Goal: Register for event/course

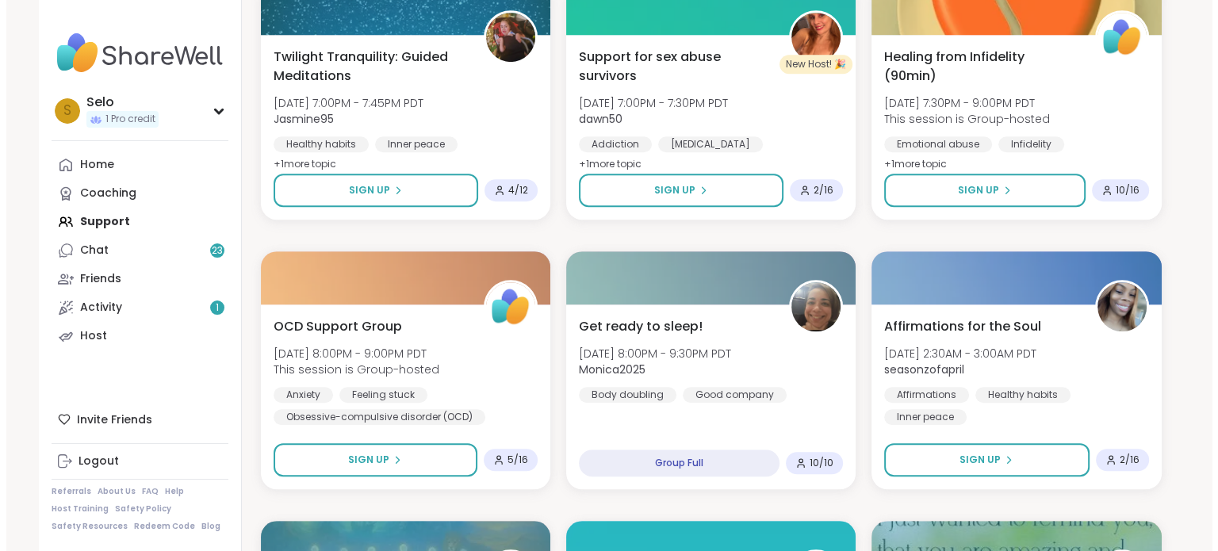
scroll to position [1083, 0]
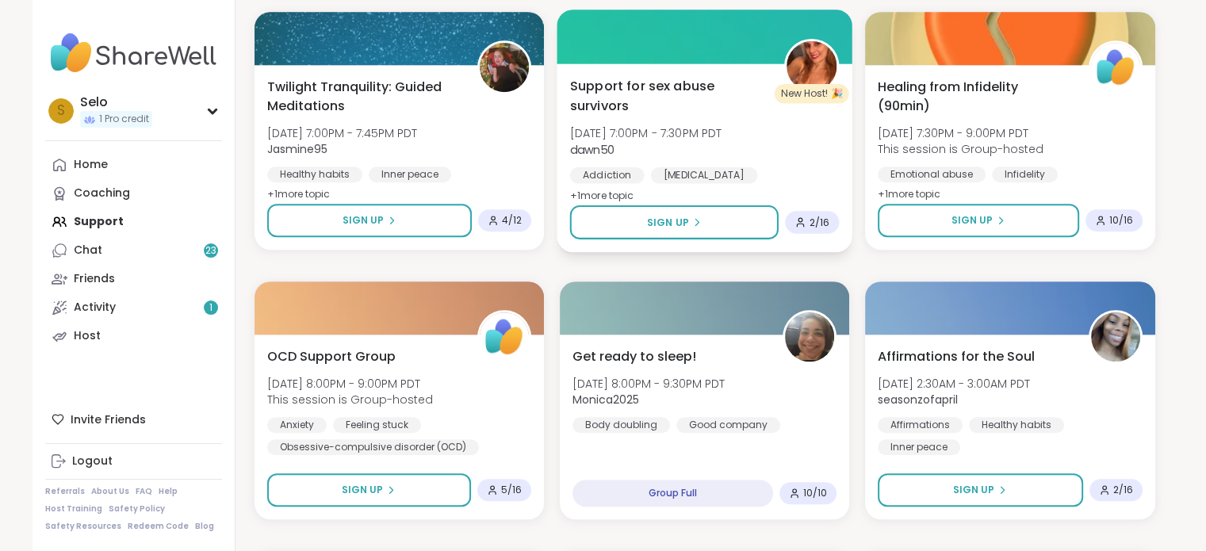
click at [677, 94] on span "Support for sex abuse survivors" at bounding box center [668, 95] width 197 height 39
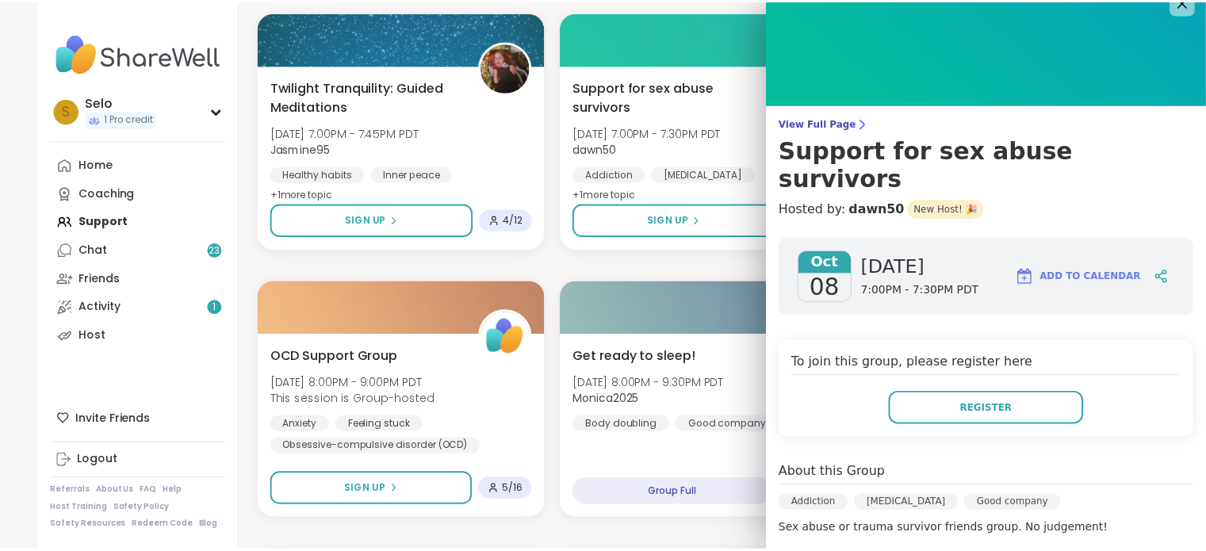
scroll to position [0, 0]
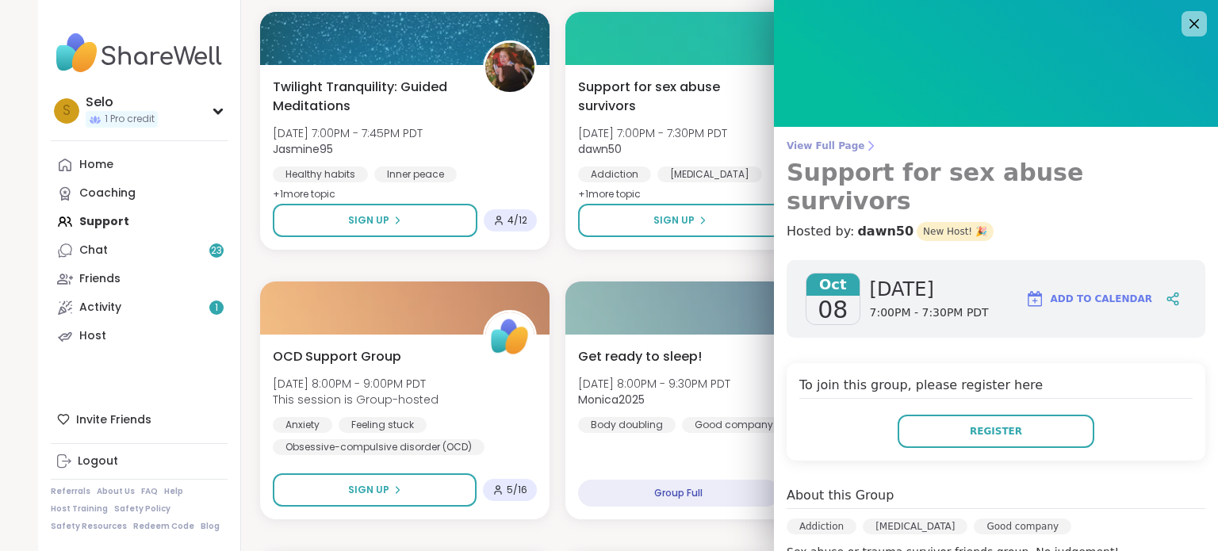
click at [811, 144] on span "View Full Page" at bounding box center [996, 146] width 419 height 13
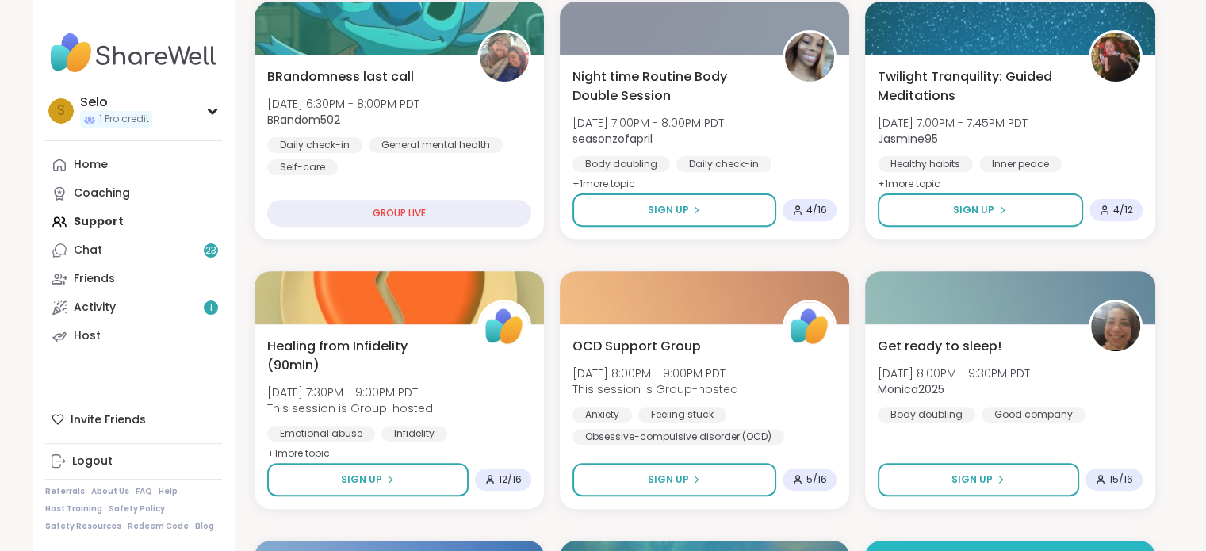
scroll to position [584, 0]
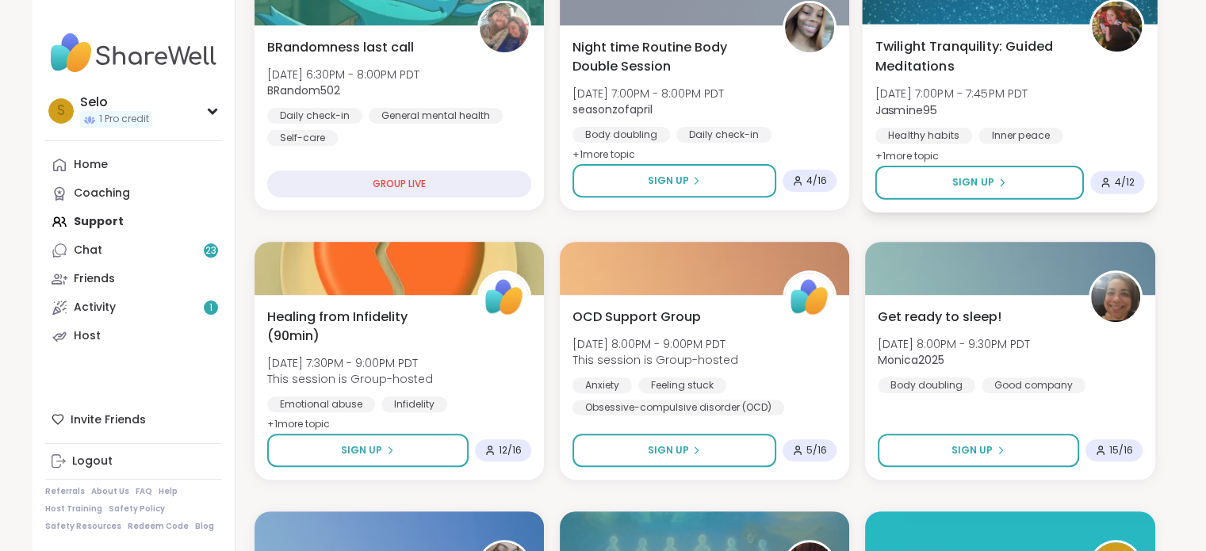
click at [1018, 44] on span "Twilight Tranquility: Guided Meditations" at bounding box center [974, 55] width 197 height 39
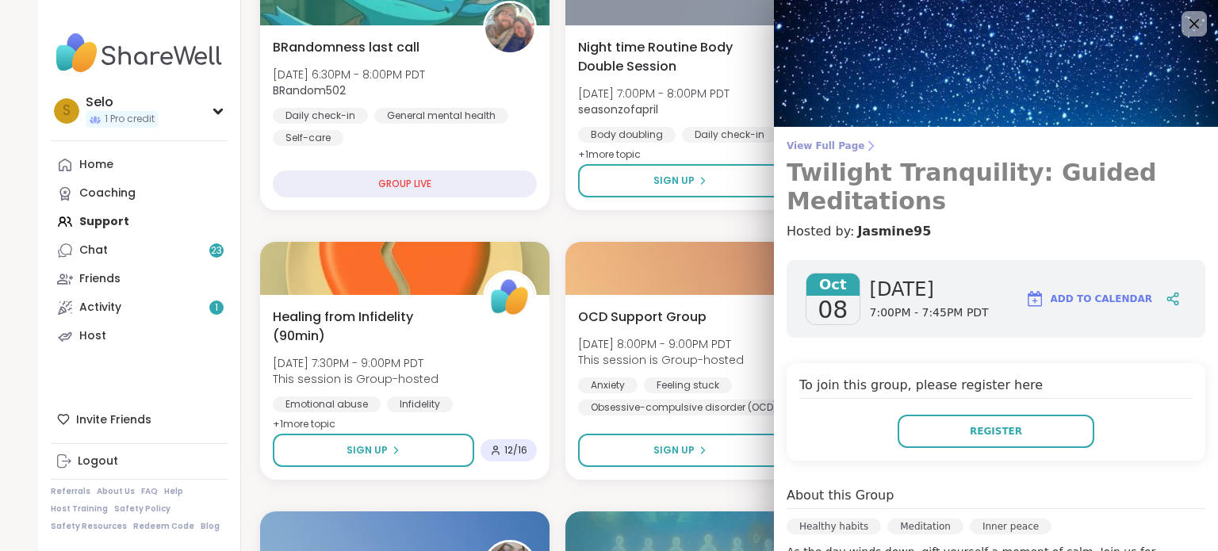
click at [826, 142] on span "View Full Page" at bounding box center [996, 146] width 419 height 13
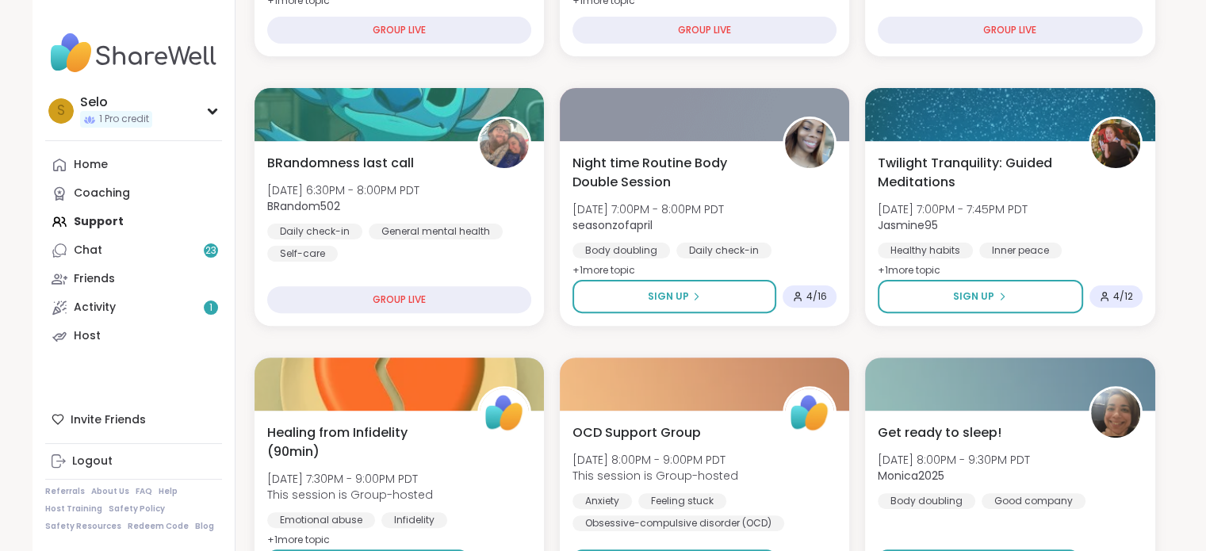
scroll to position [463, 0]
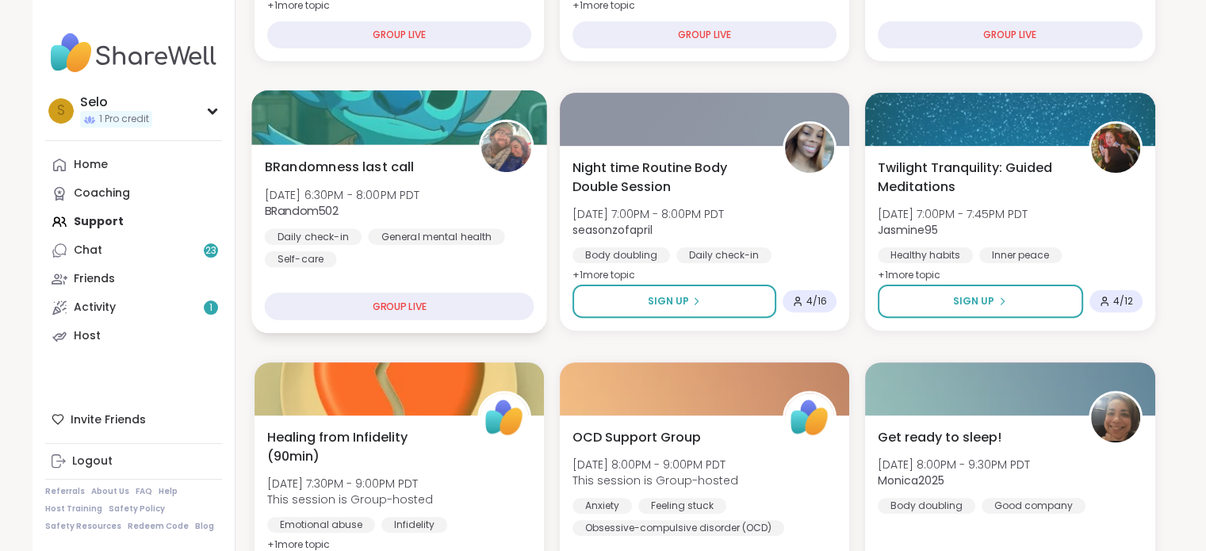
click at [357, 171] on span "BRandomness last call" at bounding box center [339, 166] width 150 height 19
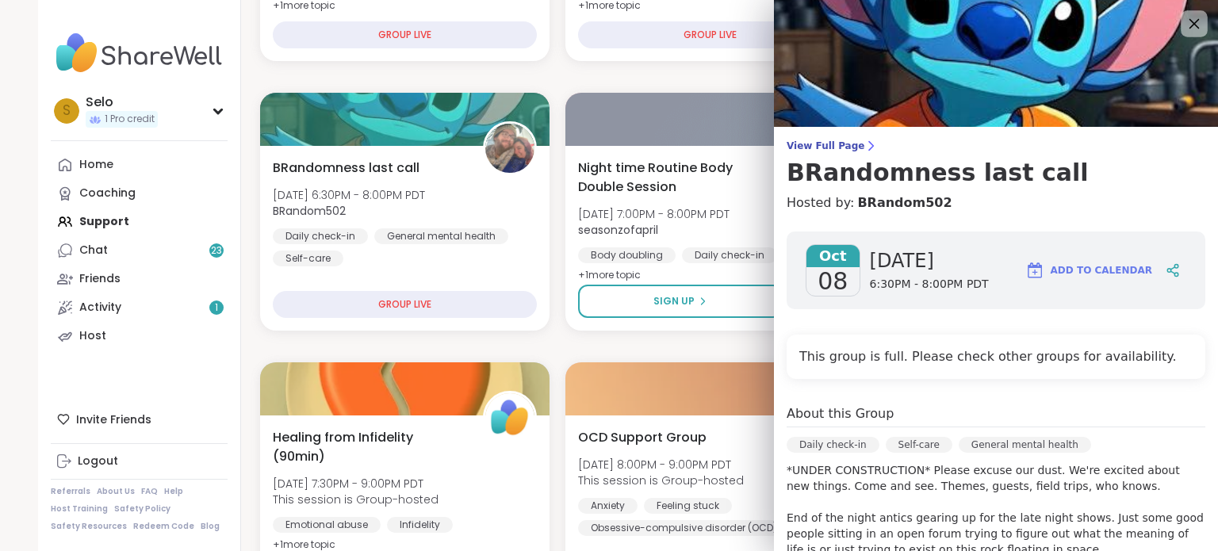
click at [1190, 20] on icon at bounding box center [1195, 24] width 10 height 10
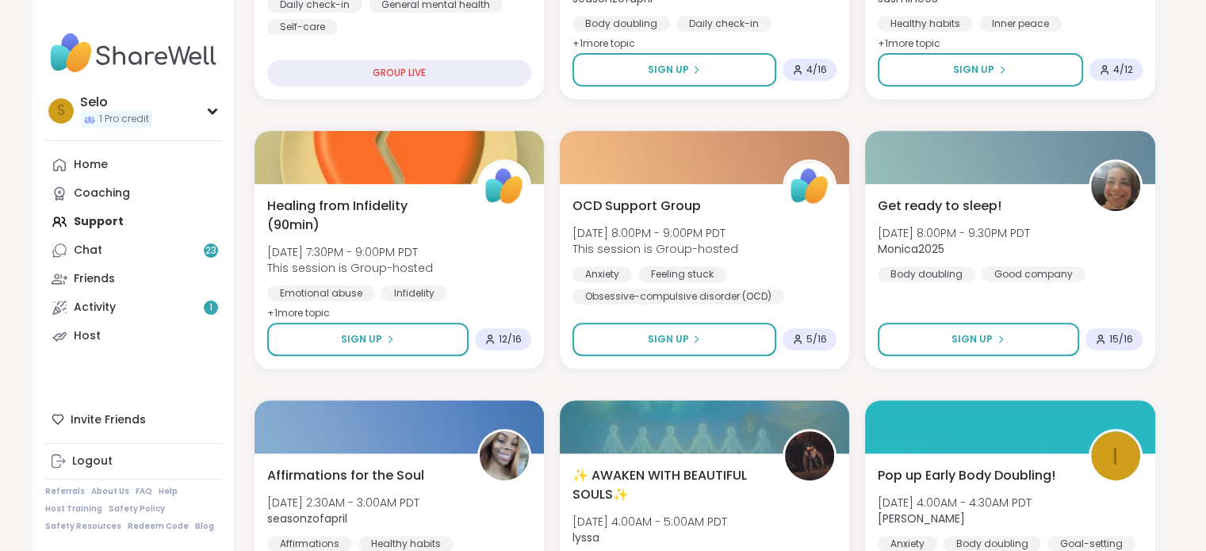
scroll to position [648, 0]
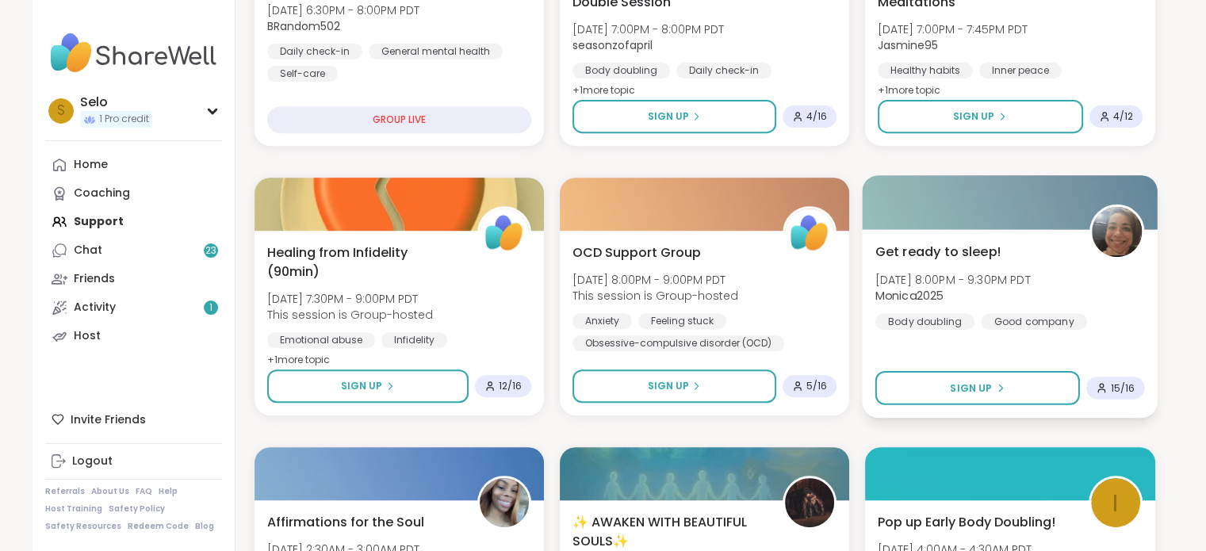
click at [976, 265] on div "Get ready to sleep! [DATE] 8:00PM - 9:30PM PDT Monica2025 Body doubling Good co…" at bounding box center [1011, 285] width 270 height 87
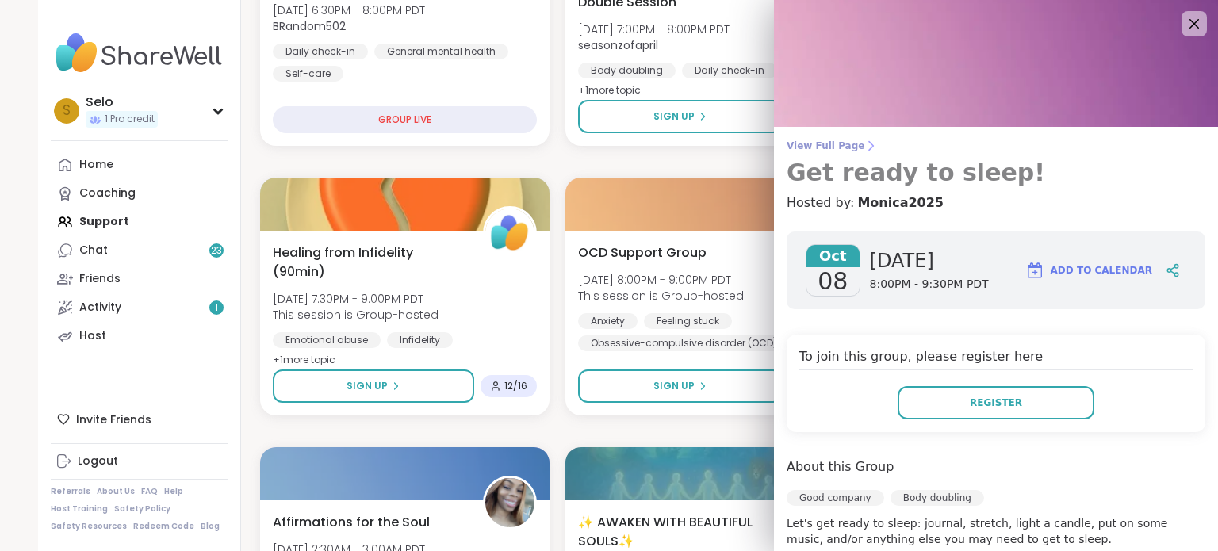
click at [828, 145] on span "View Full Page" at bounding box center [996, 146] width 419 height 13
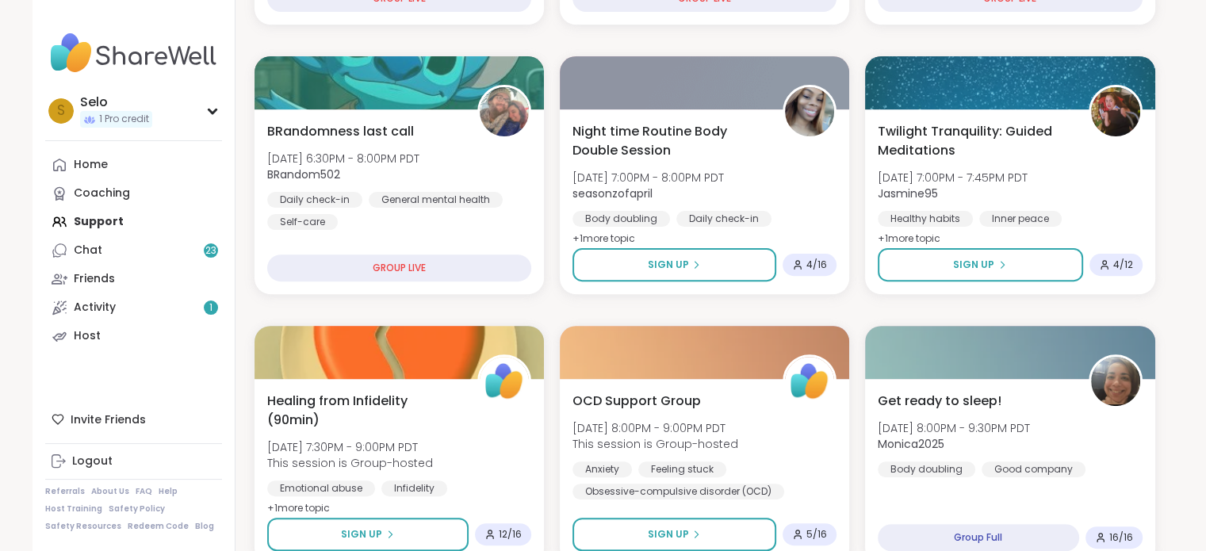
scroll to position [504, 0]
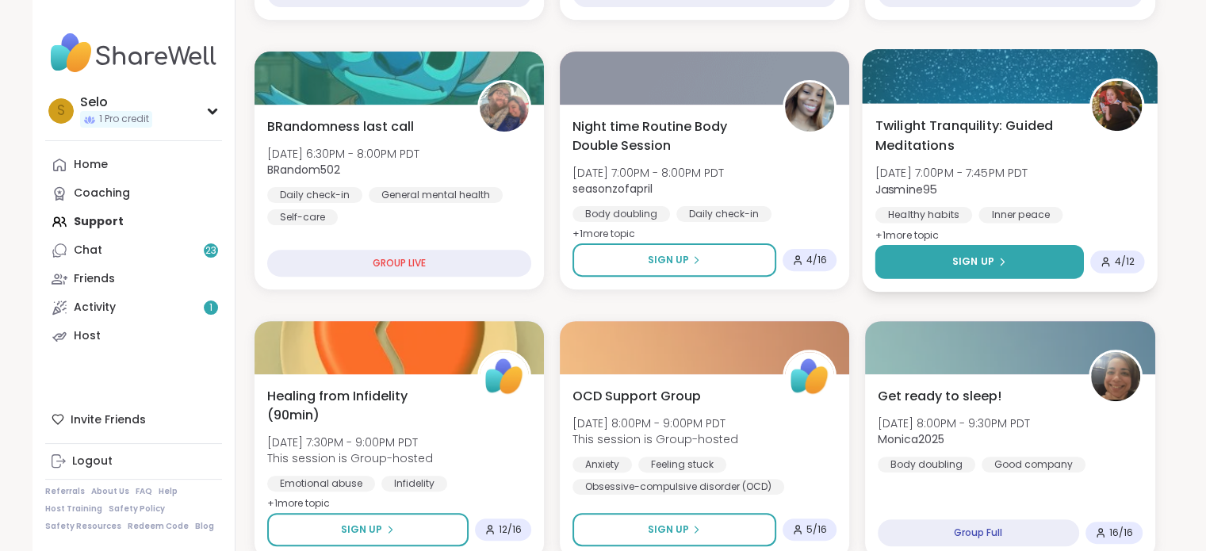
click at [1002, 258] on icon at bounding box center [1003, 262] width 10 height 10
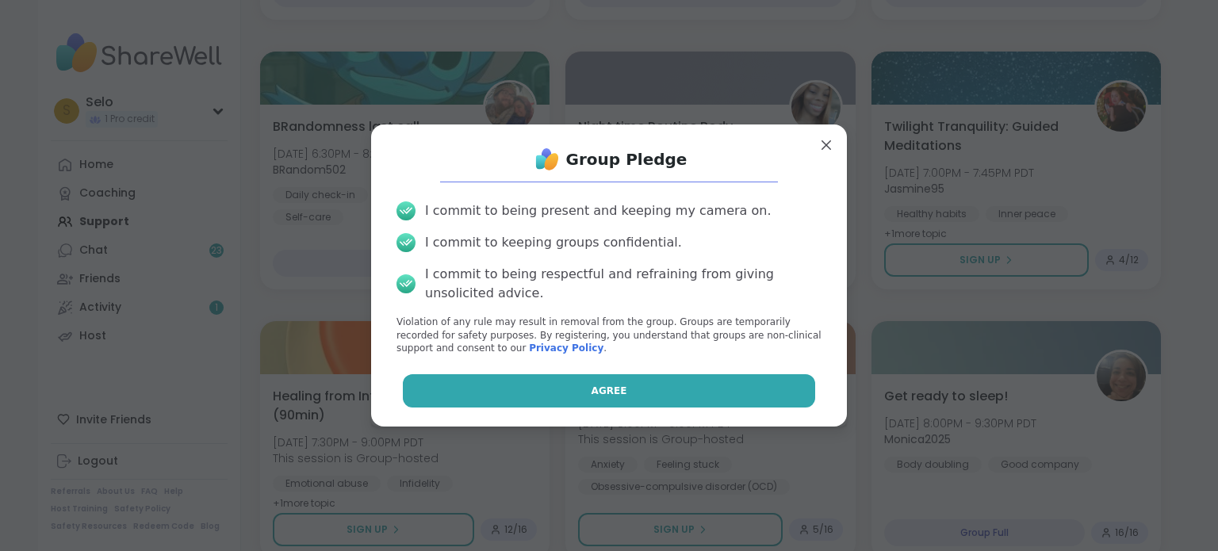
click at [581, 389] on button "Agree" at bounding box center [609, 390] width 413 height 33
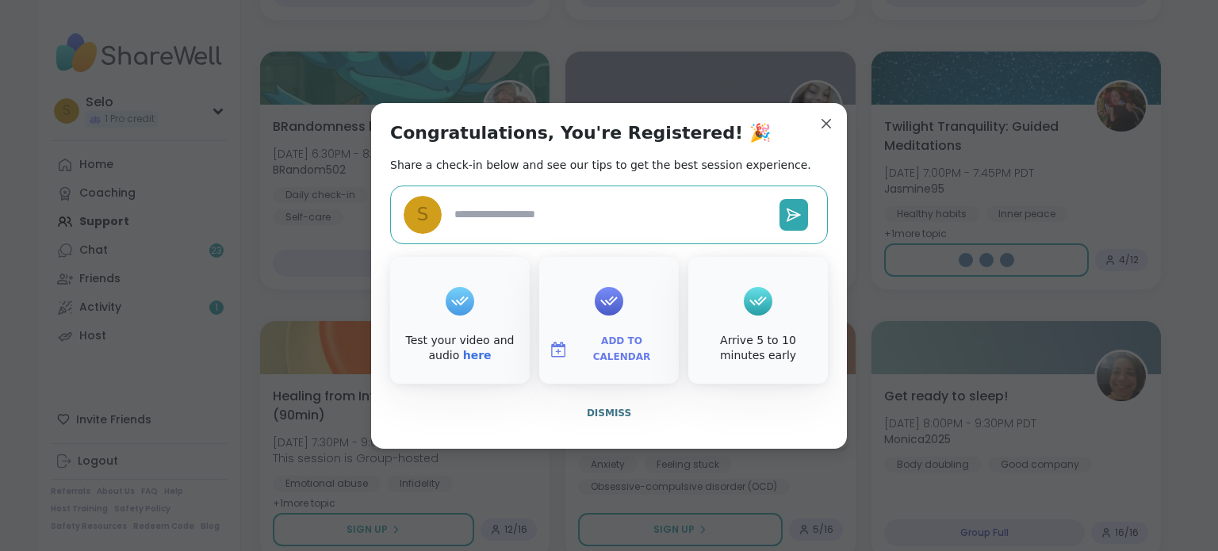
type textarea "*"
click at [619, 408] on span "Dismiss" at bounding box center [609, 413] width 44 height 11
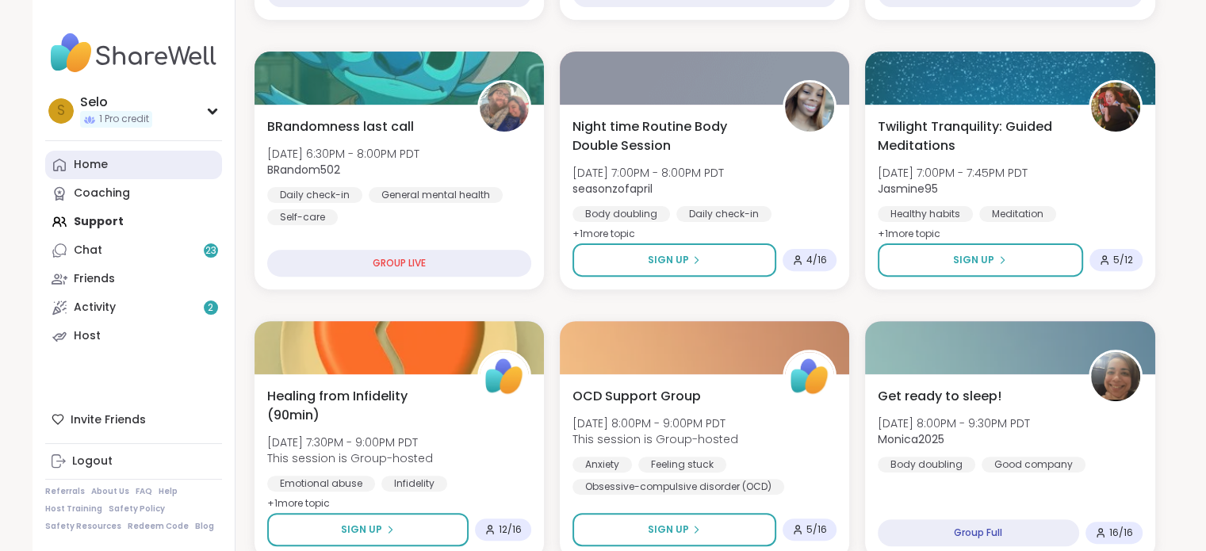
click at [100, 161] on div "Home" at bounding box center [91, 165] width 34 height 16
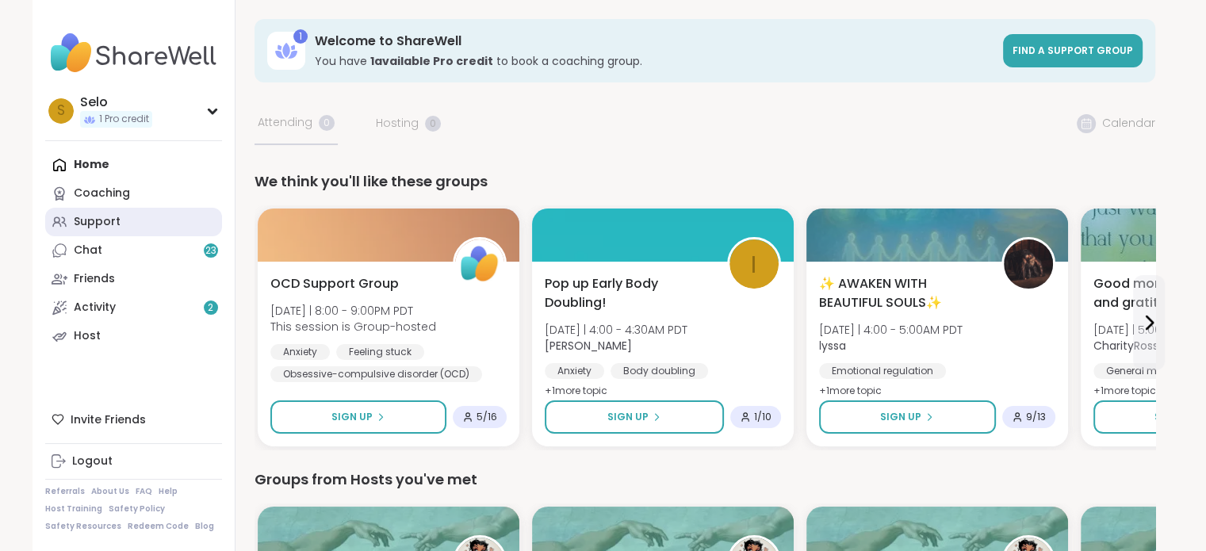
click at [108, 231] on link "Support" at bounding box center [133, 222] width 177 height 29
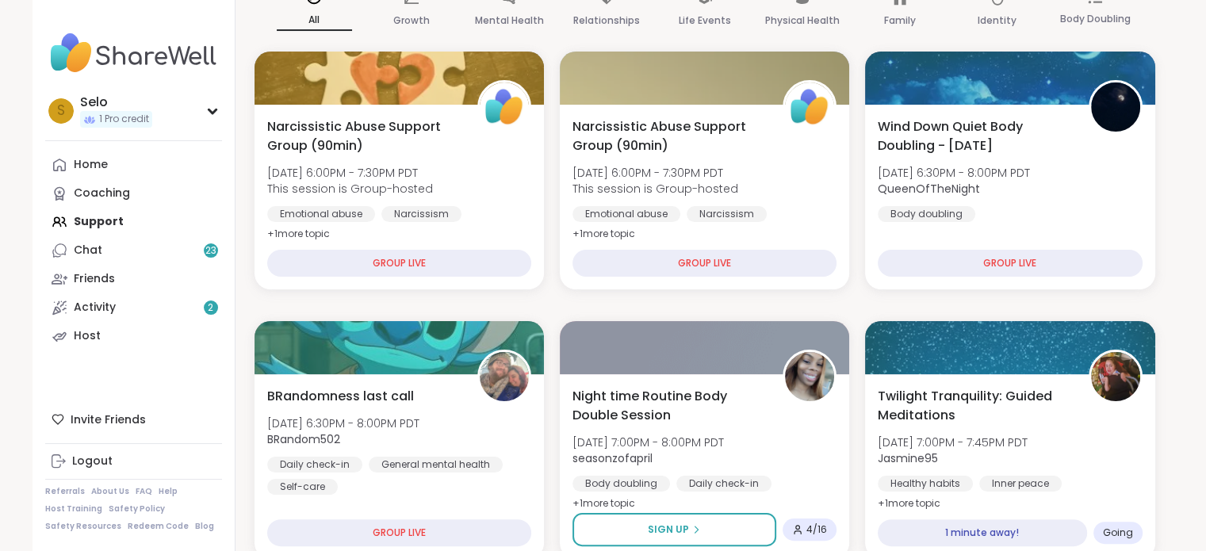
scroll to position [217, 0]
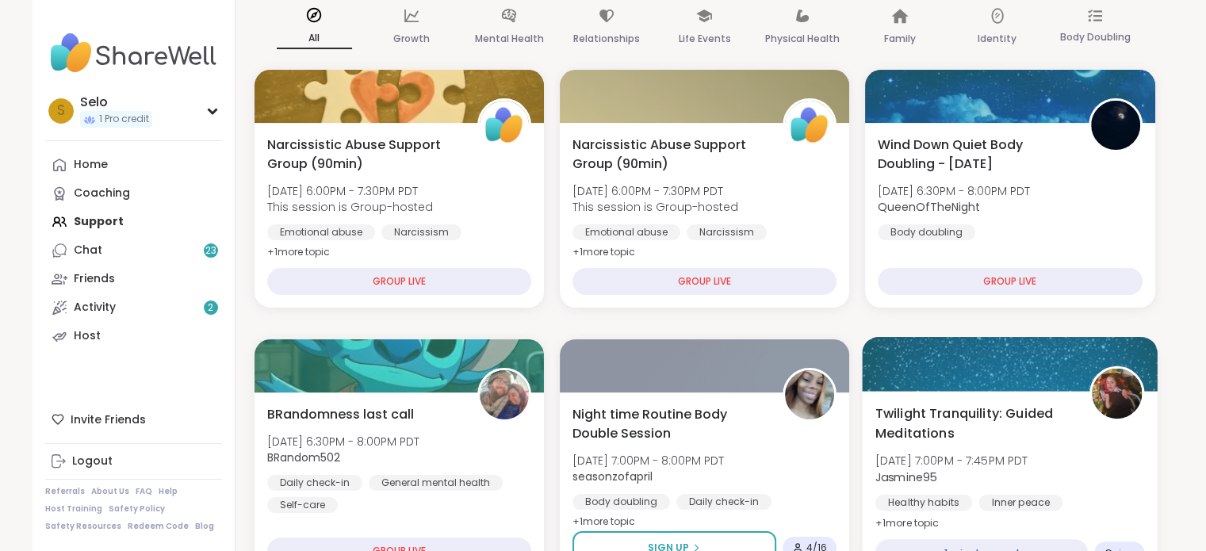
click at [1014, 396] on div "Twilight Tranquility: Guided Meditations [DATE] 7:00PM - 7:45PM PDT Jasmine95 H…" at bounding box center [1011, 485] width 296 height 189
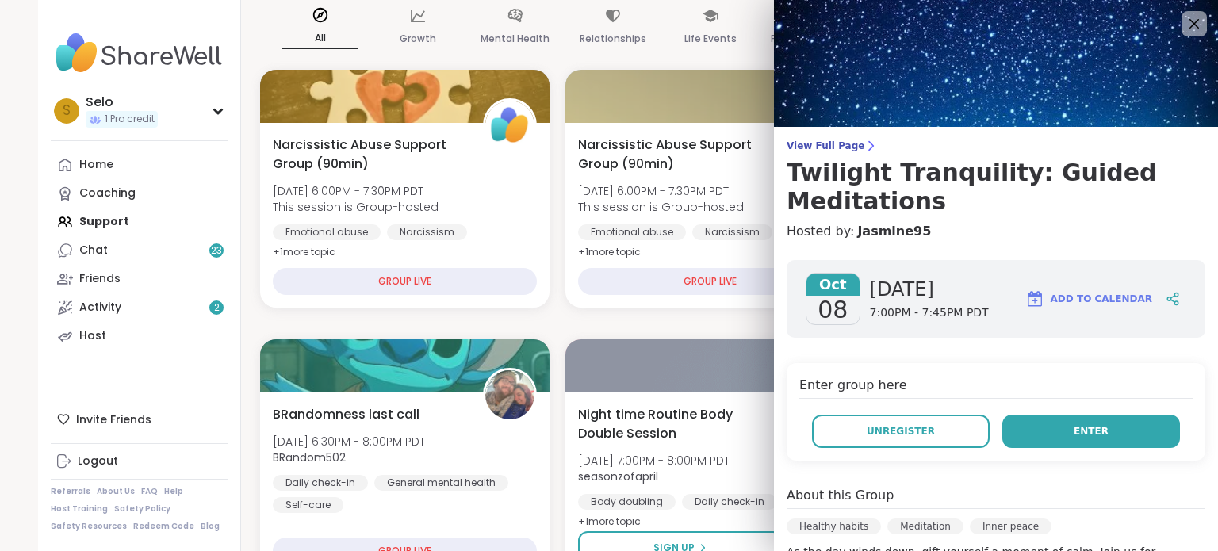
click at [1074, 428] on span "Enter" at bounding box center [1091, 431] width 35 height 14
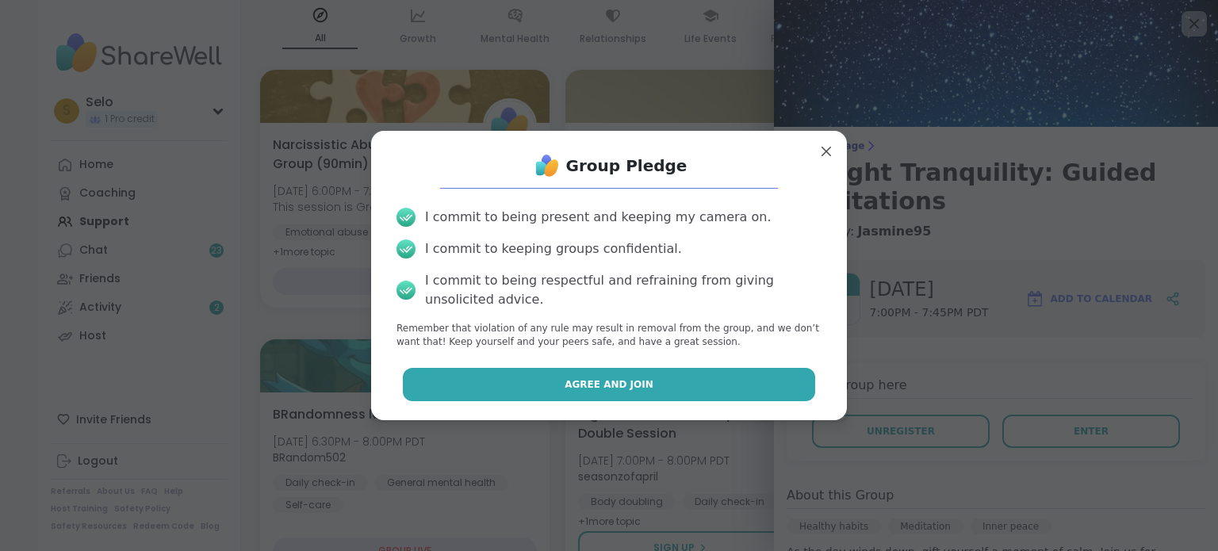
click at [609, 380] on span "Agree and Join" at bounding box center [609, 385] width 89 height 14
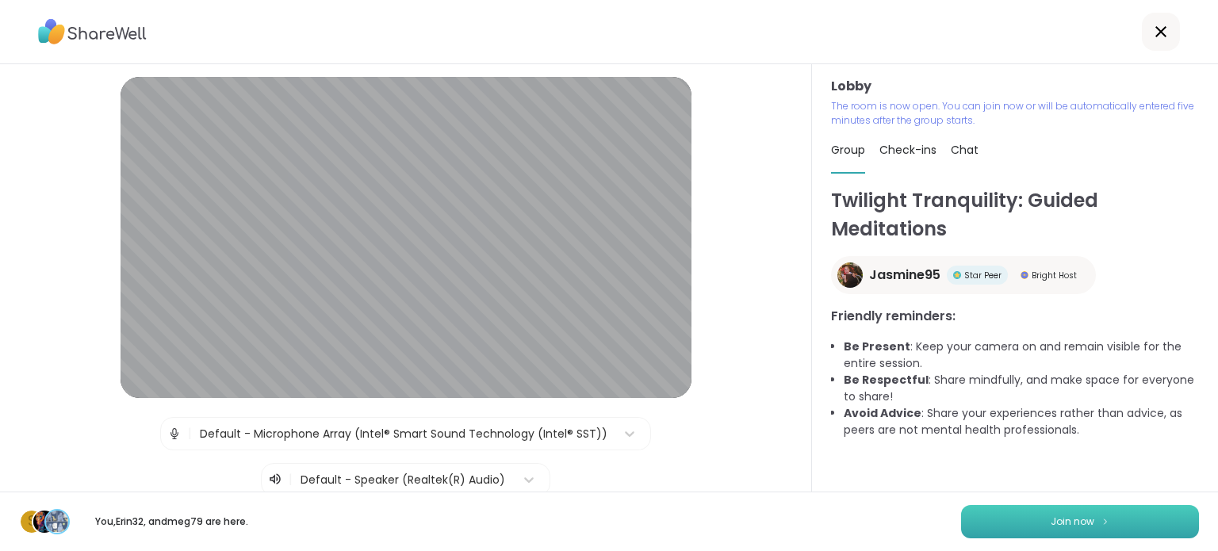
click at [1017, 520] on button "Join now" at bounding box center [1080, 521] width 238 height 33
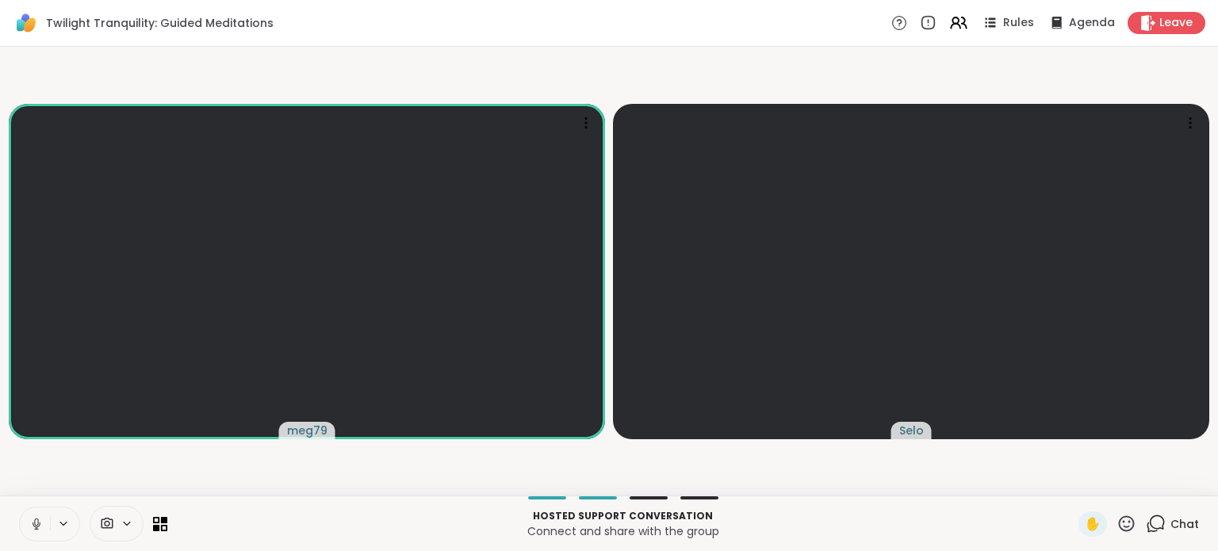
click at [663, 28] on div "Twilight Tranquility: Guided Meditations Rules Agenda Leave" at bounding box center [609, 23] width 1218 height 47
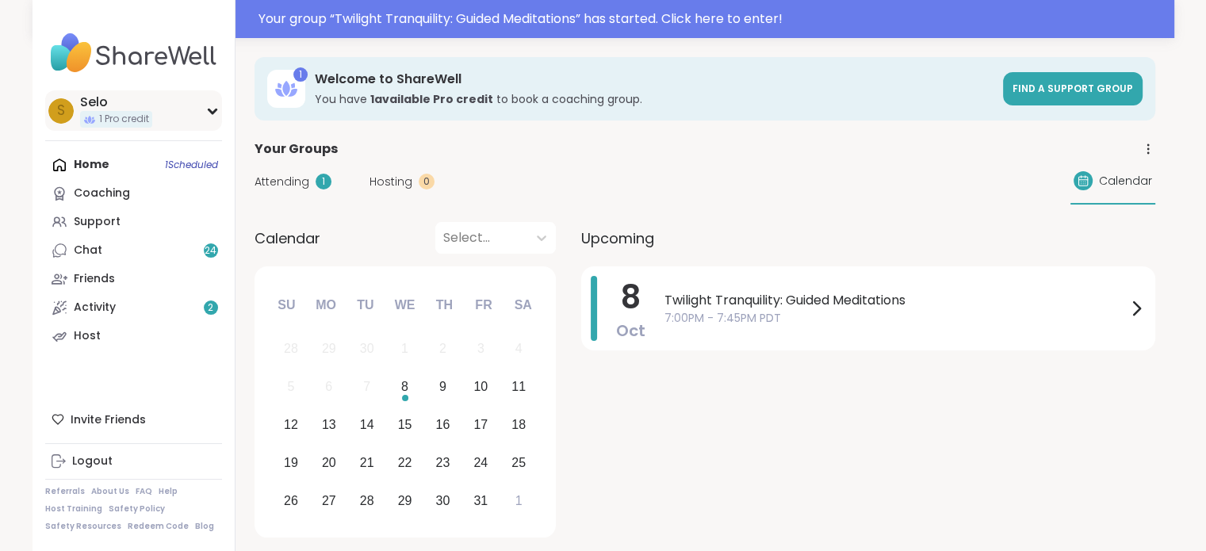
click at [216, 111] on icon at bounding box center [212, 111] width 13 height 8
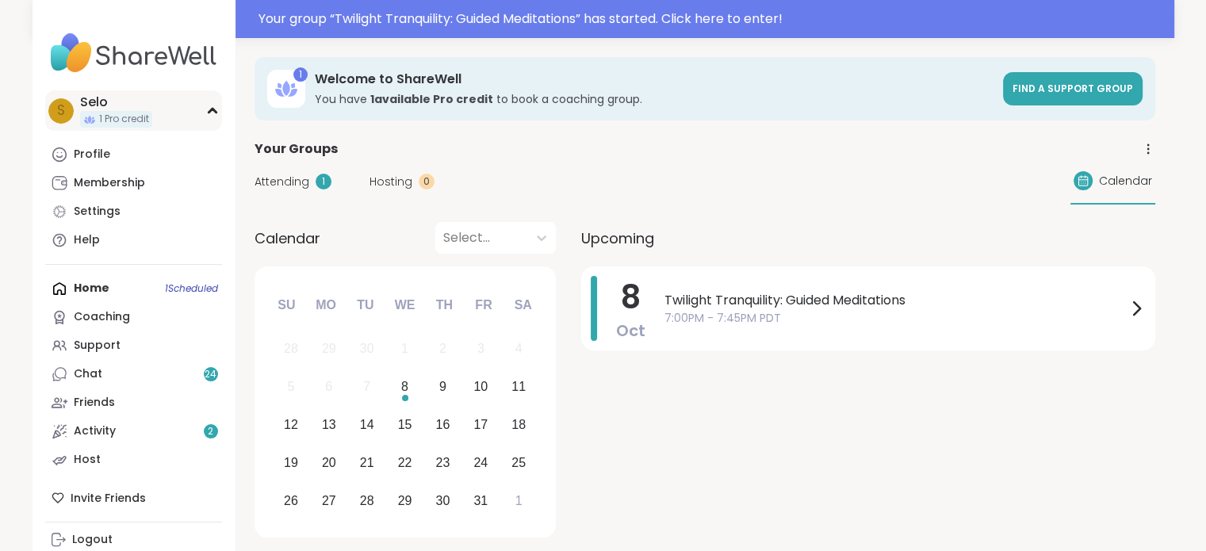
click at [105, 101] on div "Selo" at bounding box center [116, 102] width 72 height 17
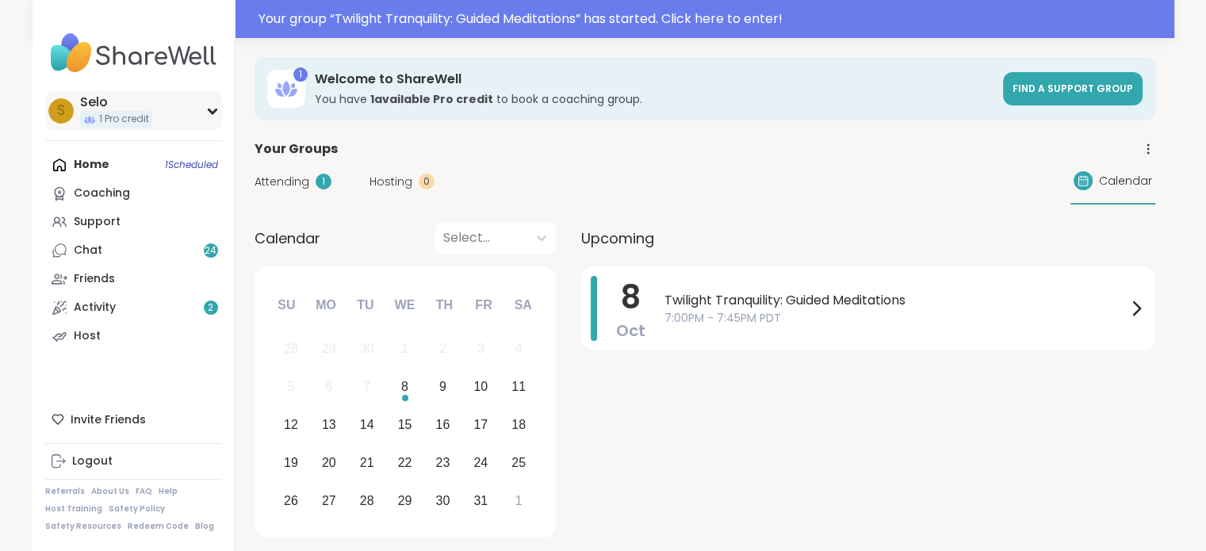
click at [63, 105] on span "S" at bounding box center [61, 111] width 8 height 21
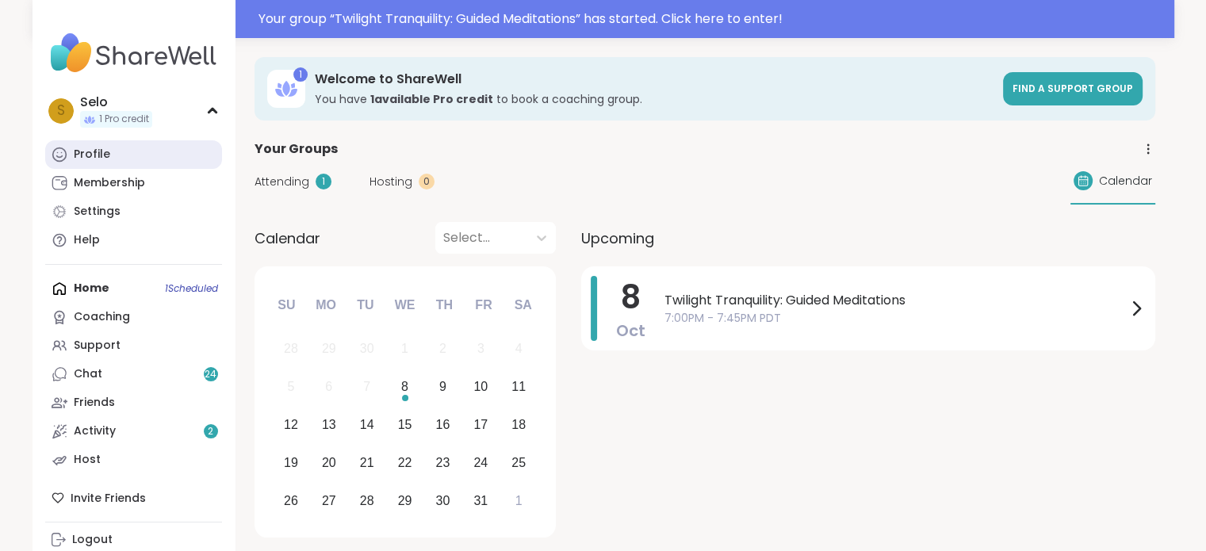
click at [112, 156] on link "Profile" at bounding box center [133, 154] width 177 height 29
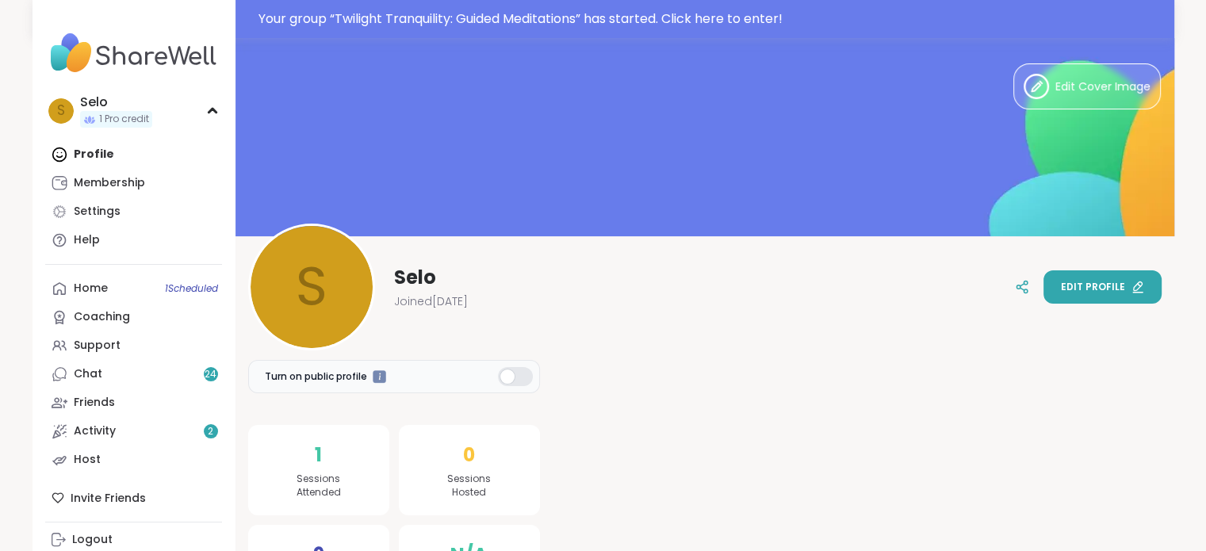
click at [1126, 291] on div "Edit profile" at bounding box center [1102, 287] width 83 height 14
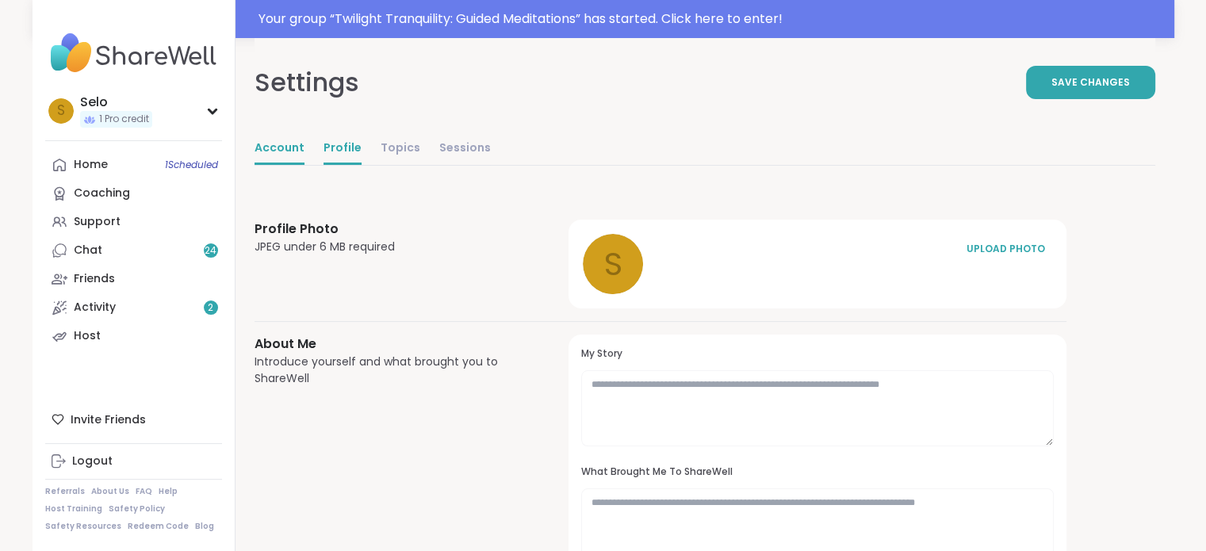
click at [278, 148] on link "Account" at bounding box center [280, 149] width 50 height 32
select select "**"
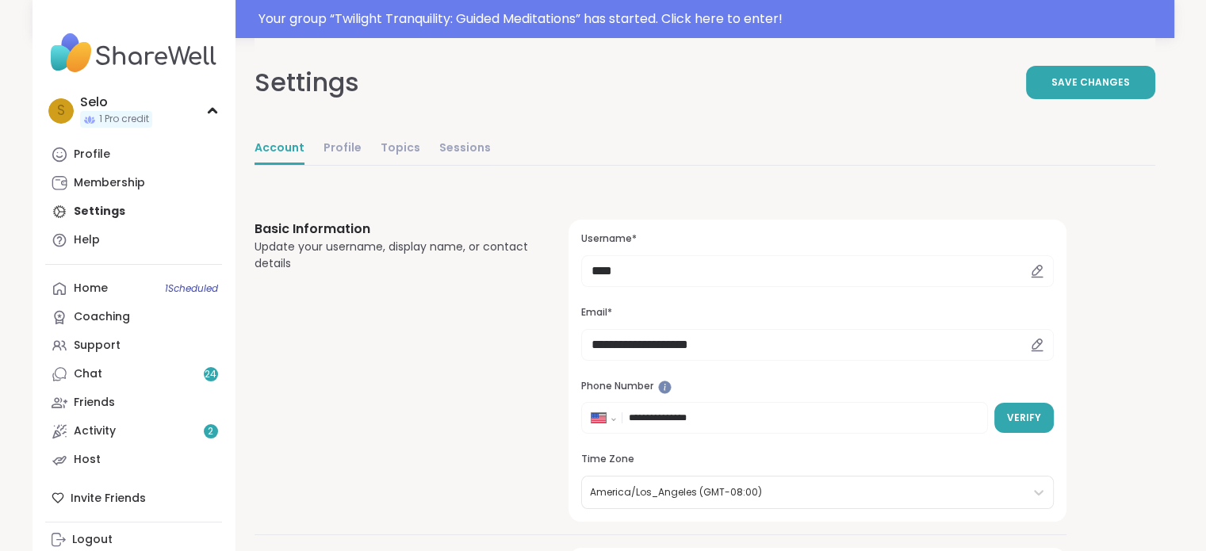
click at [1034, 270] on icon at bounding box center [1037, 271] width 14 height 14
click at [1037, 271] on icon at bounding box center [1038, 270] width 10 height 10
click at [617, 272] on input "****" at bounding box center [817, 271] width 472 height 32
click at [657, 270] on input "****" at bounding box center [817, 271] width 472 height 32
click at [643, 267] on input "****" at bounding box center [817, 271] width 472 height 32
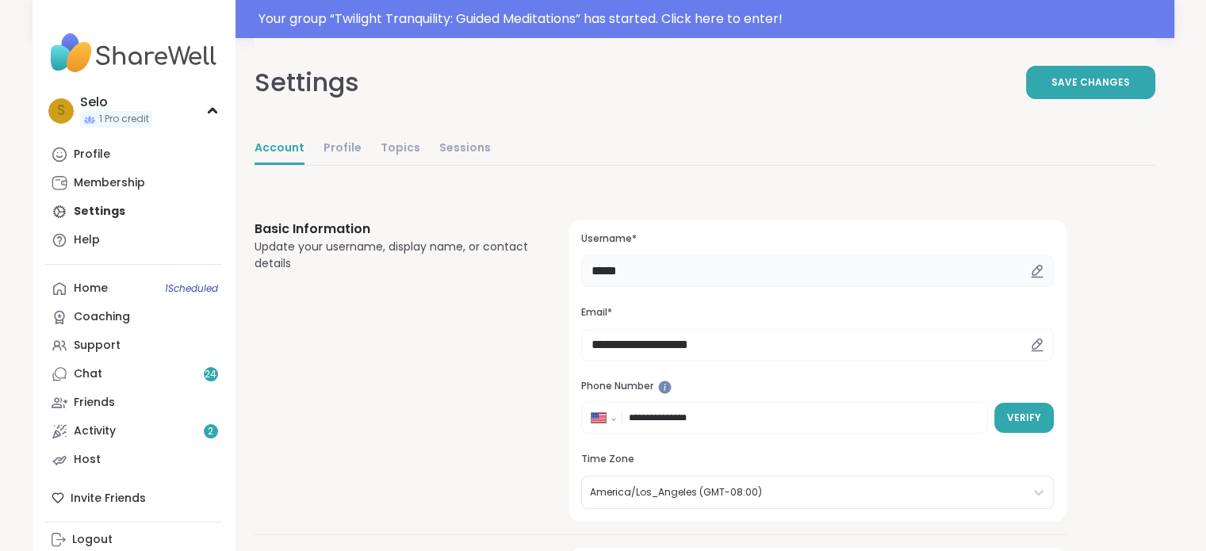
click at [675, 275] on input "*****" at bounding box center [817, 271] width 472 height 32
type input "*****"
click at [1097, 80] on span "Save Changes" at bounding box center [1091, 82] width 79 height 14
click at [105, 343] on div "Support" at bounding box center [97, 346] width 47 height 16
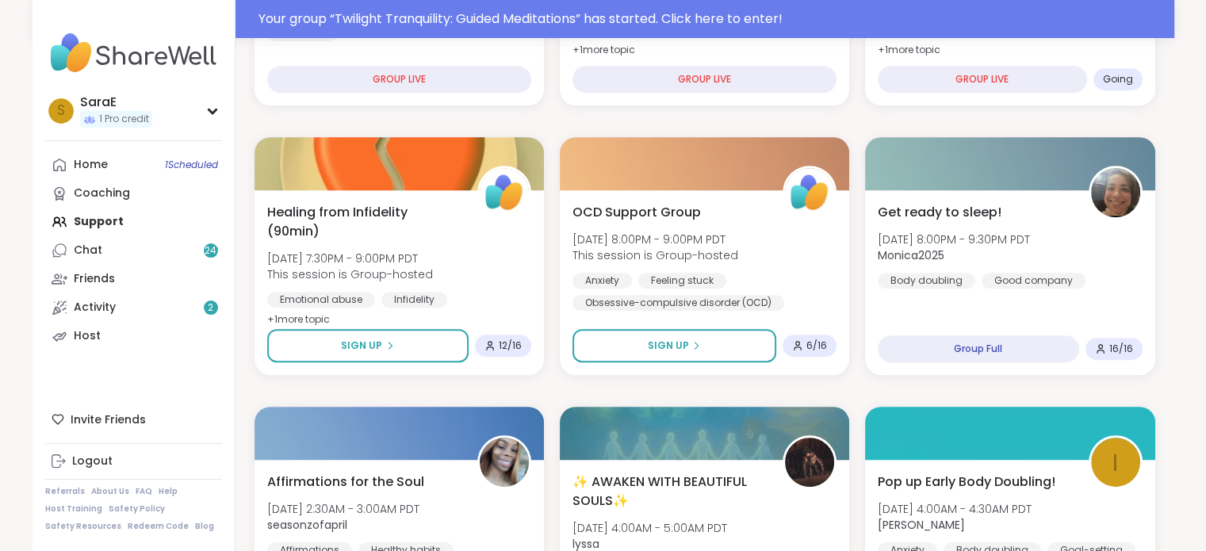
scroll to position [731, 0]
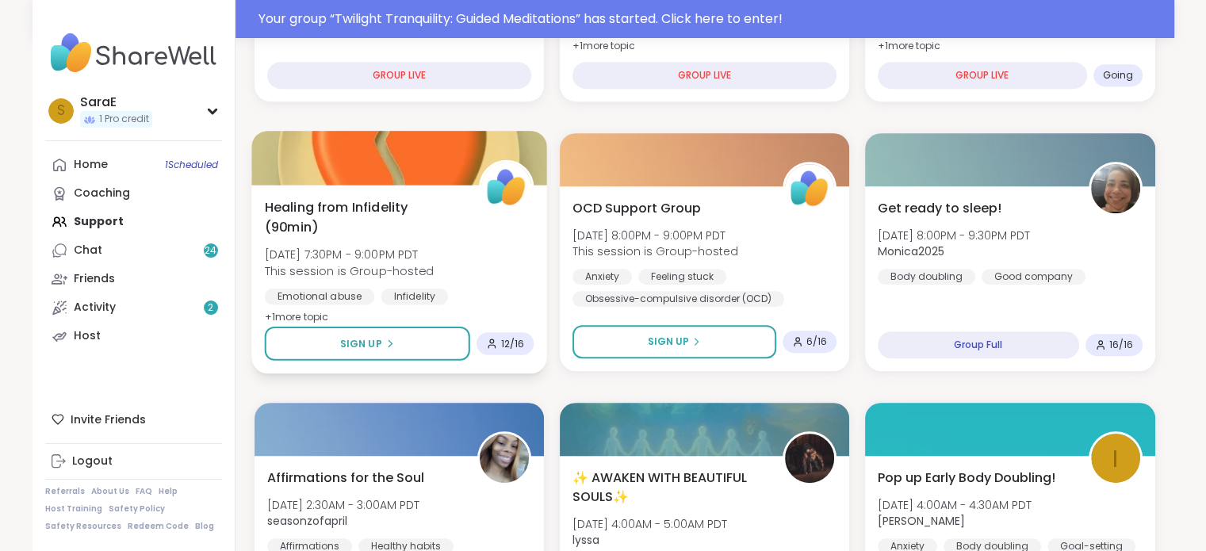
click at [389, 167] on div at bounding box center [399, 158] width 296 height 54
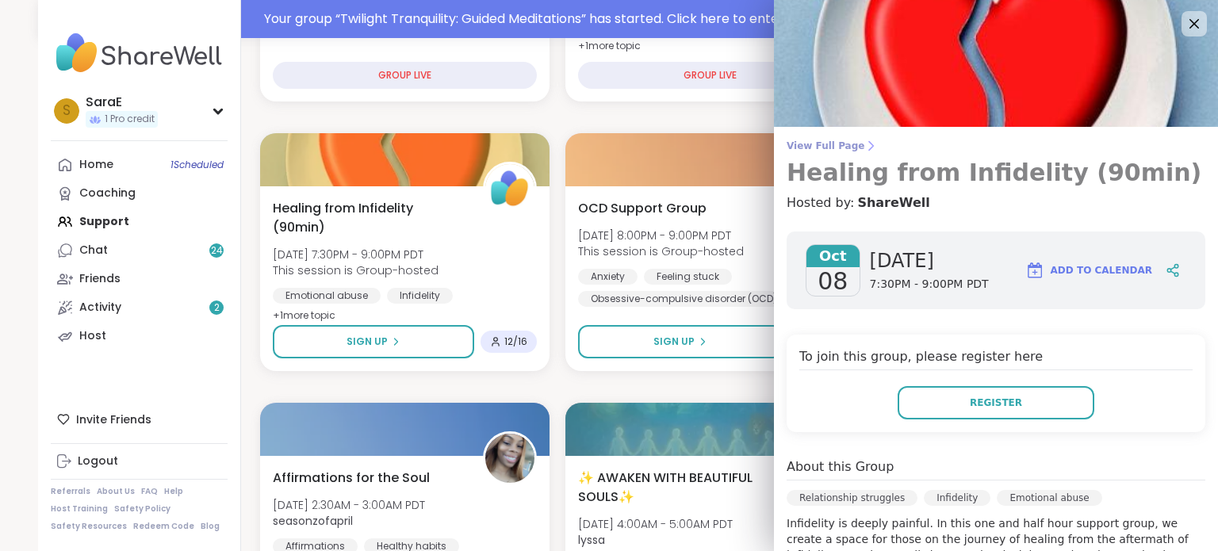
click at [833, 148] on span "View Full Page" at bounding box center [996, 146] width 419 height 13
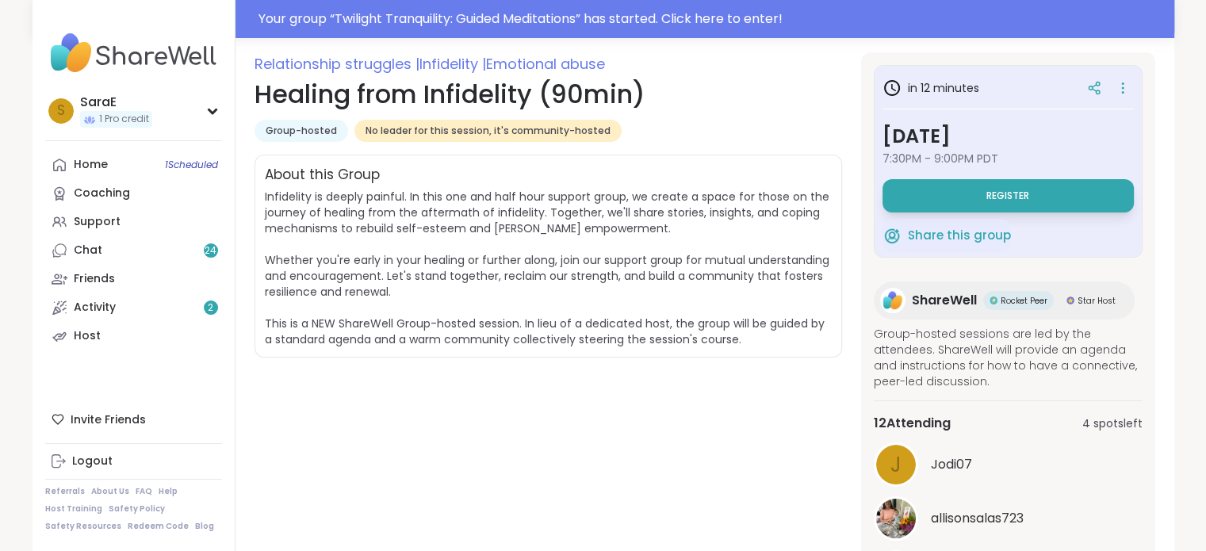
scroll to position [207, 0]
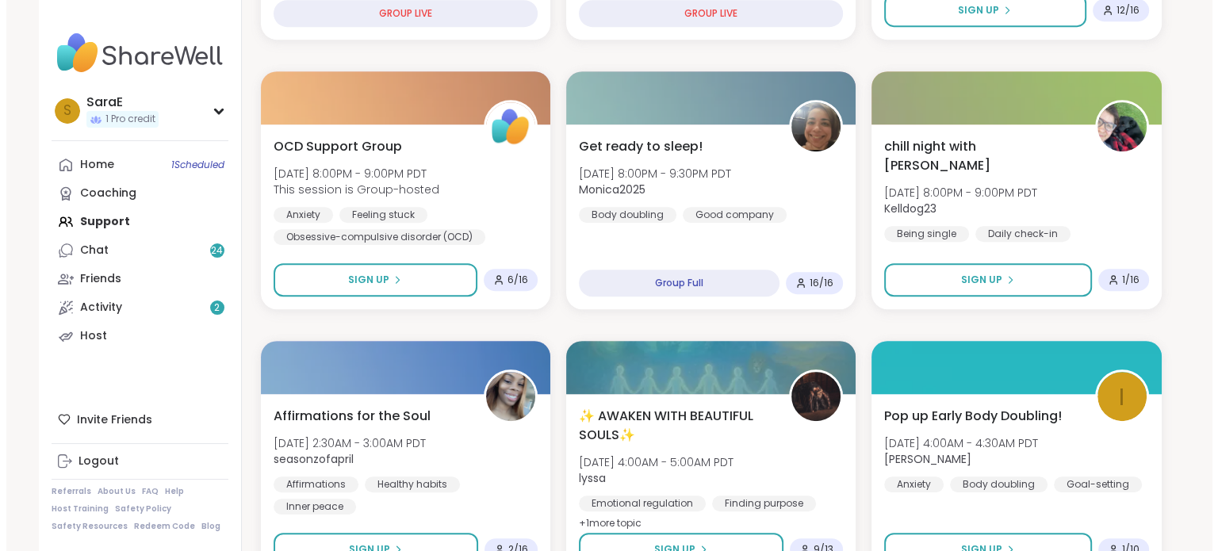
scroll to position [758, 0]
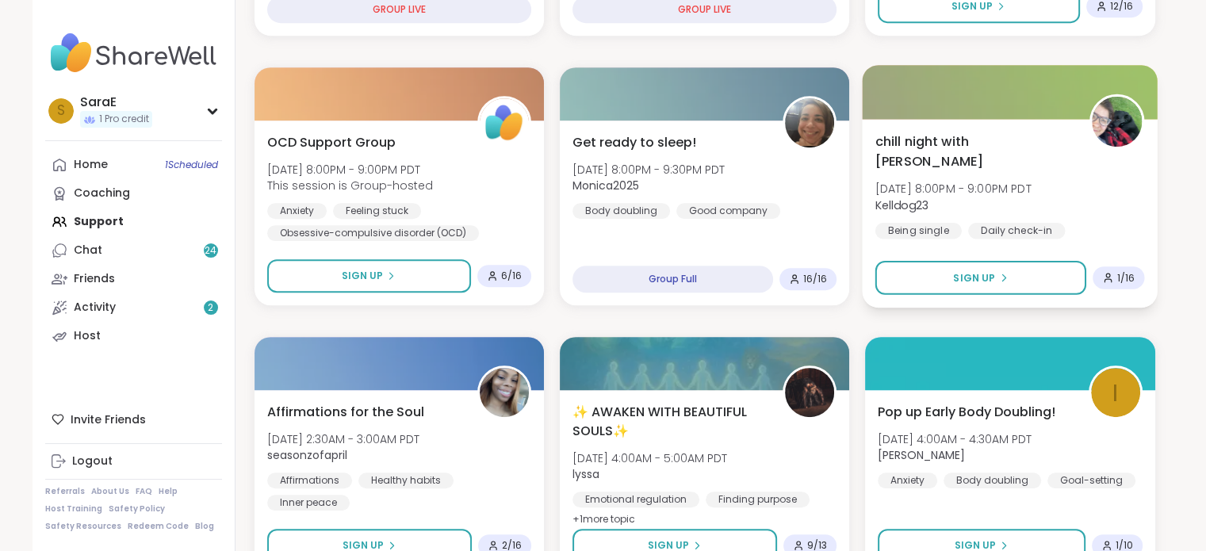
click at [1003, 98] on div at bounding box center [1011, 92] width 296 height 54
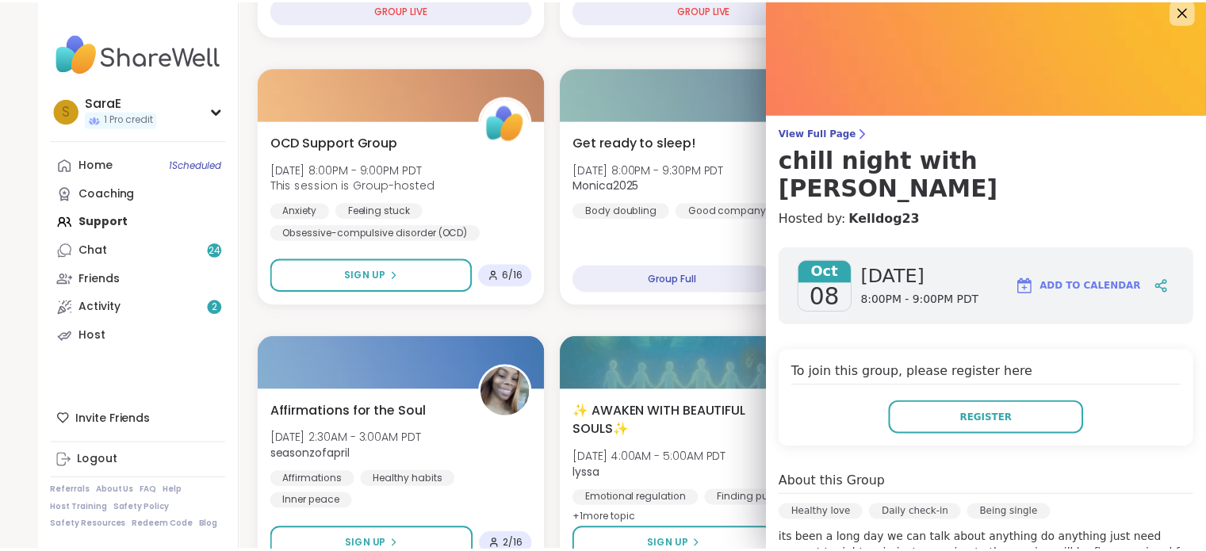
scroll to position [13, 0]
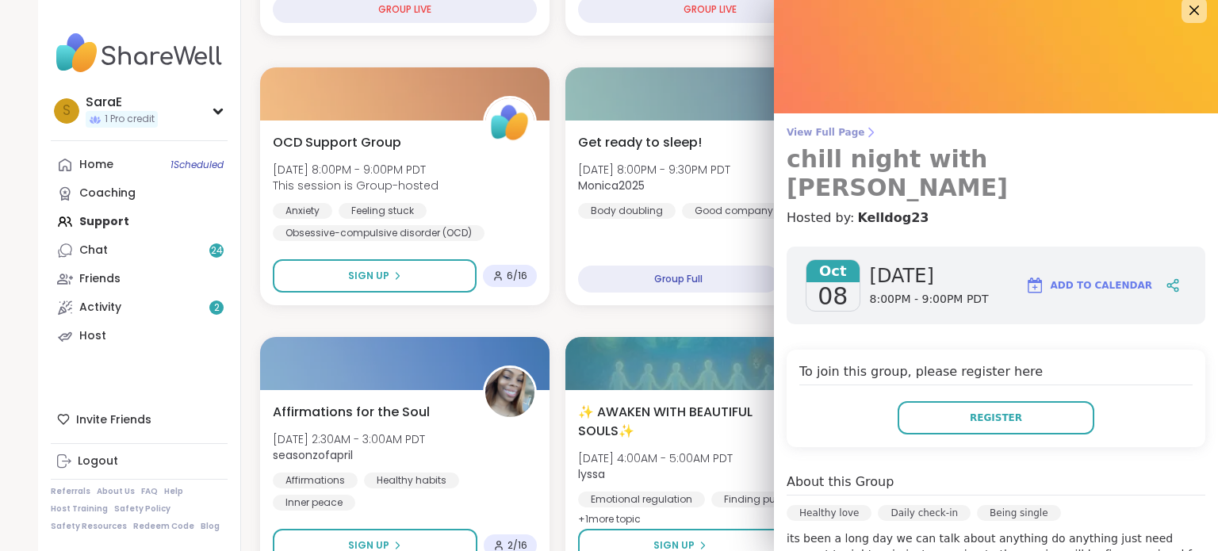
click at [805, 132] on span "View Full Page" at bounding box center [996, 132] width 419 height 13
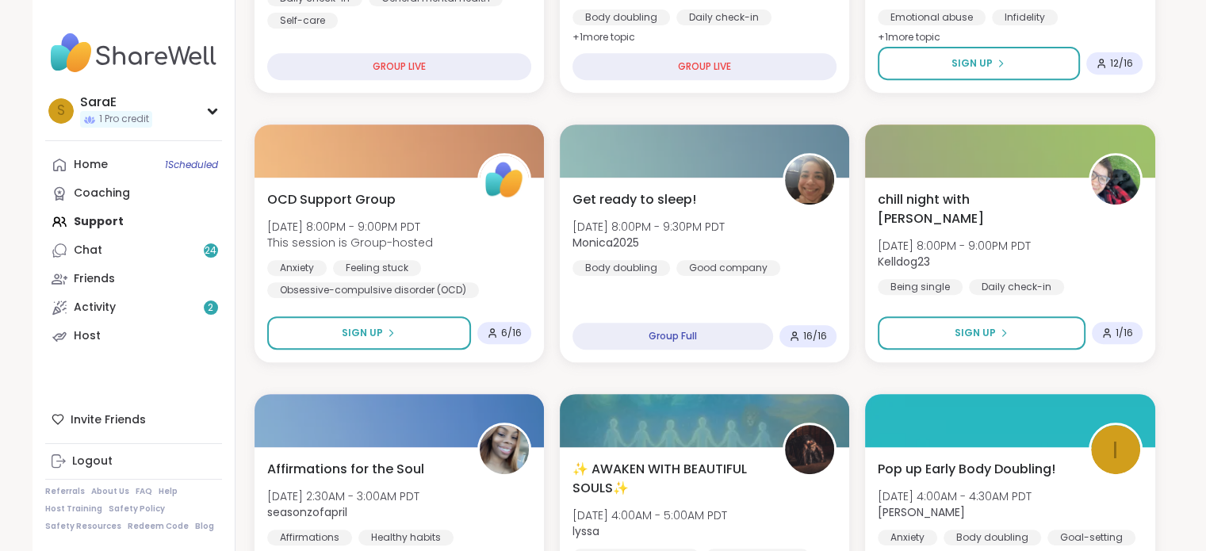
scroll to position [705, 0]
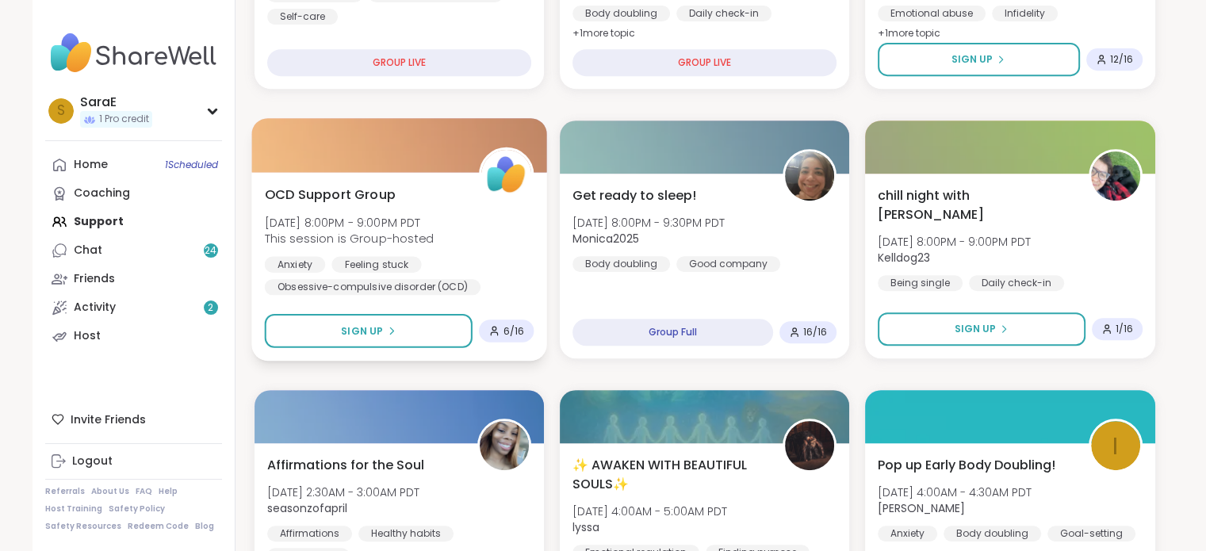
click at [363, 148] on div at bounding box center [399, 145] width 296 height 54
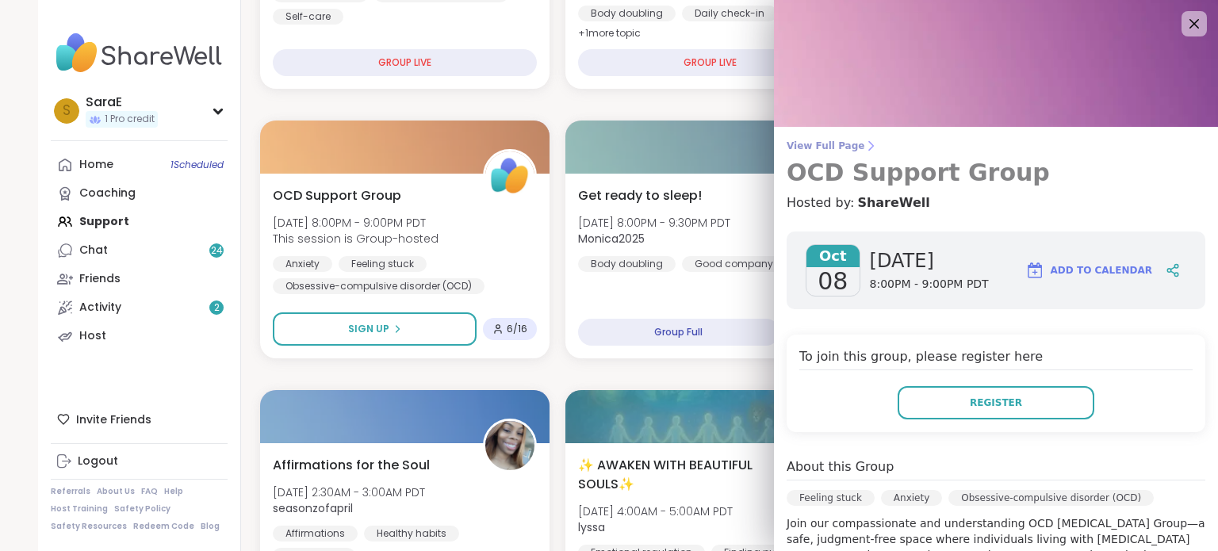
click at [865, 145] on icon at bounding box center [871, 146] width 13 height 13
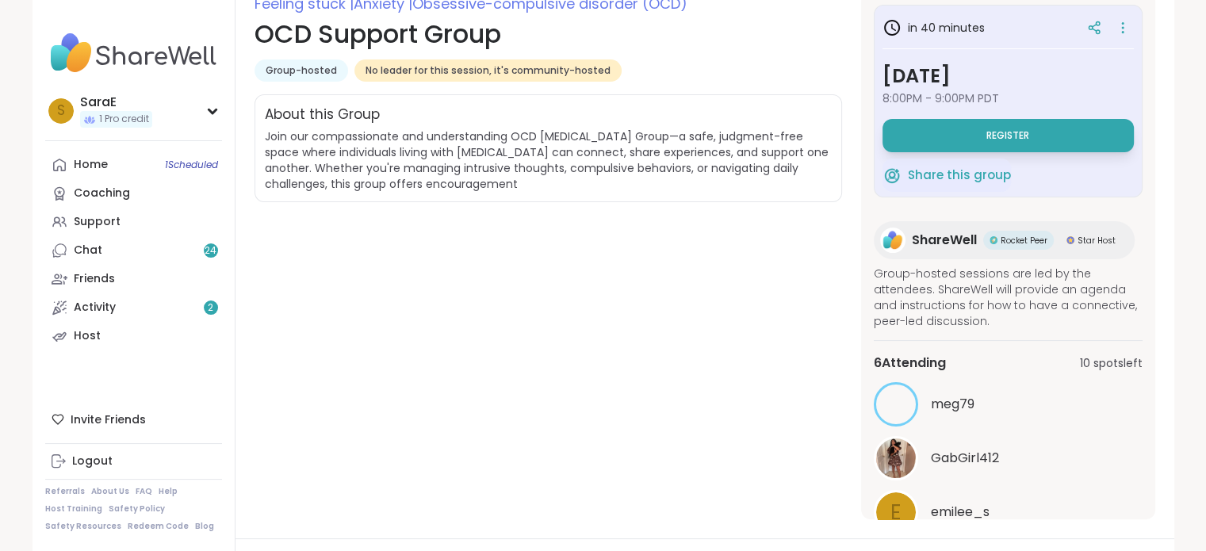
scroll to position [237, 0]
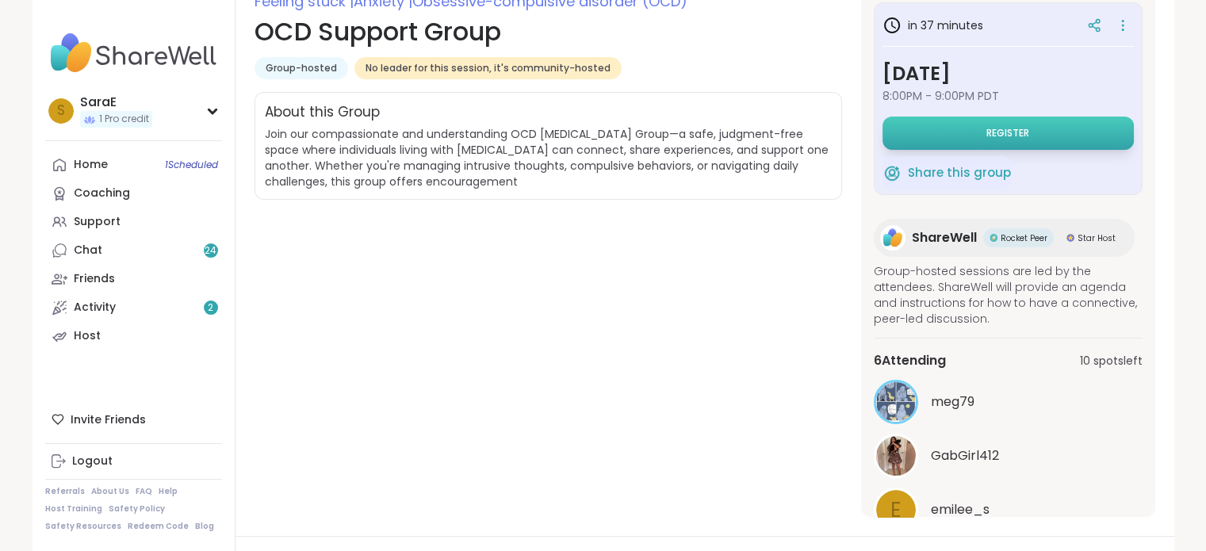
click at [944, 134] on button "Register" at bounding box center [1008, 133] width 251 height 33
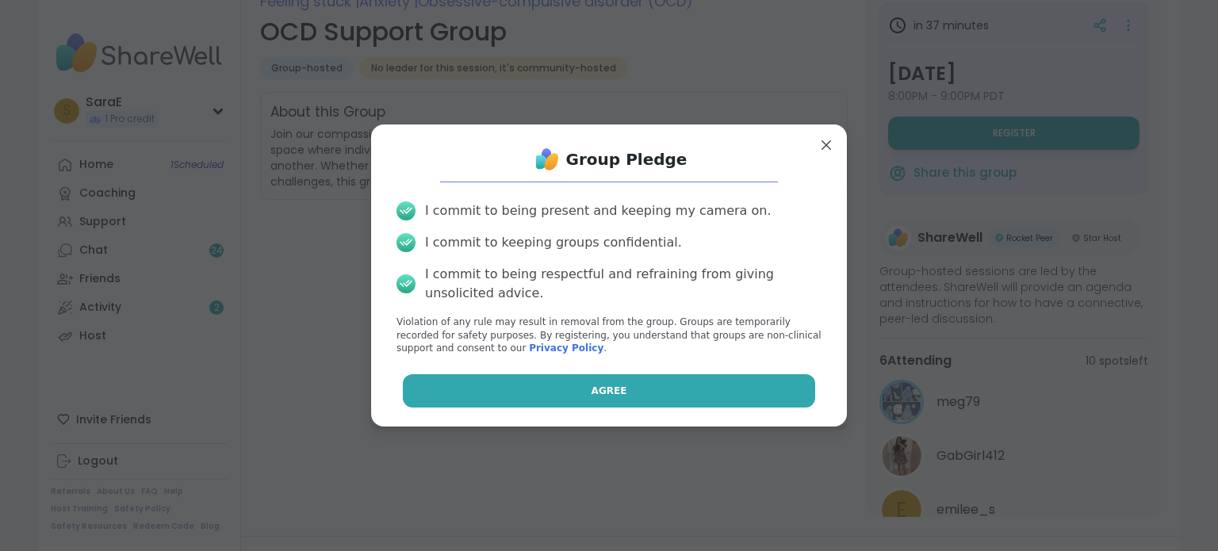
click at [606, 385] on span "Agree" at bounding box center [610, 391] width 36 height 14
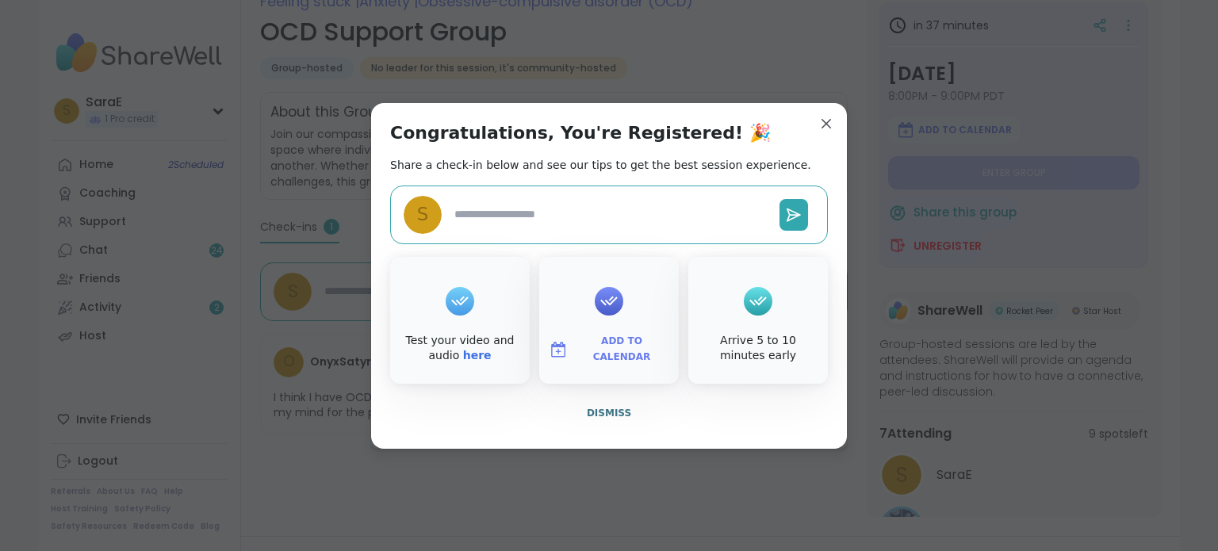
click at [589, 351] on span "Add to Calendar" at bounding box center [621, 349] width 95 height 31
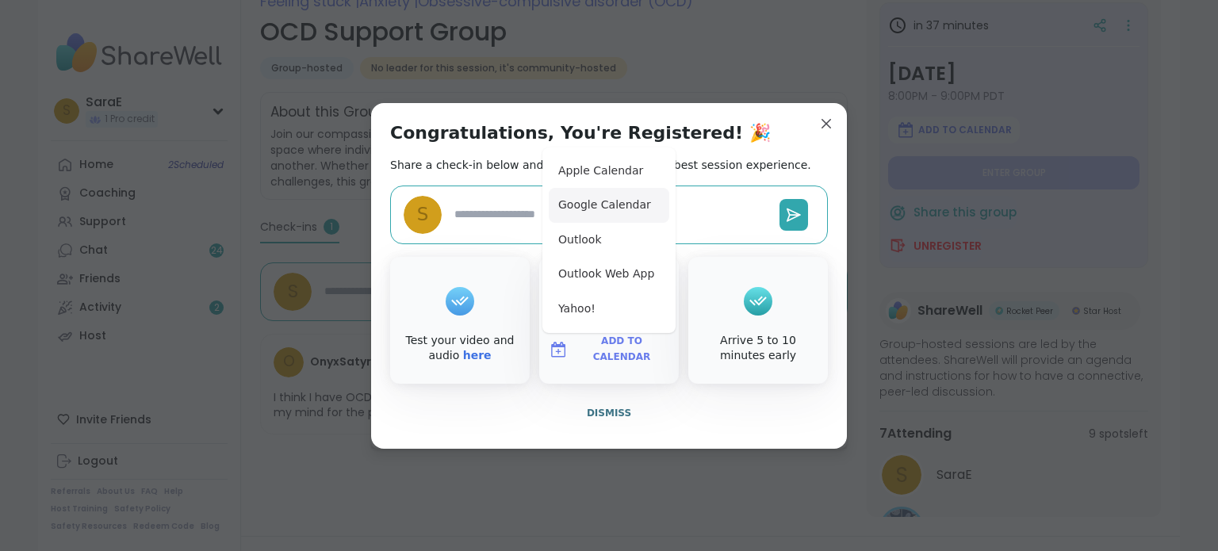
click at [596, 199] on button "Google Calendar" at bounding box center [609, 205] width 121 height 35
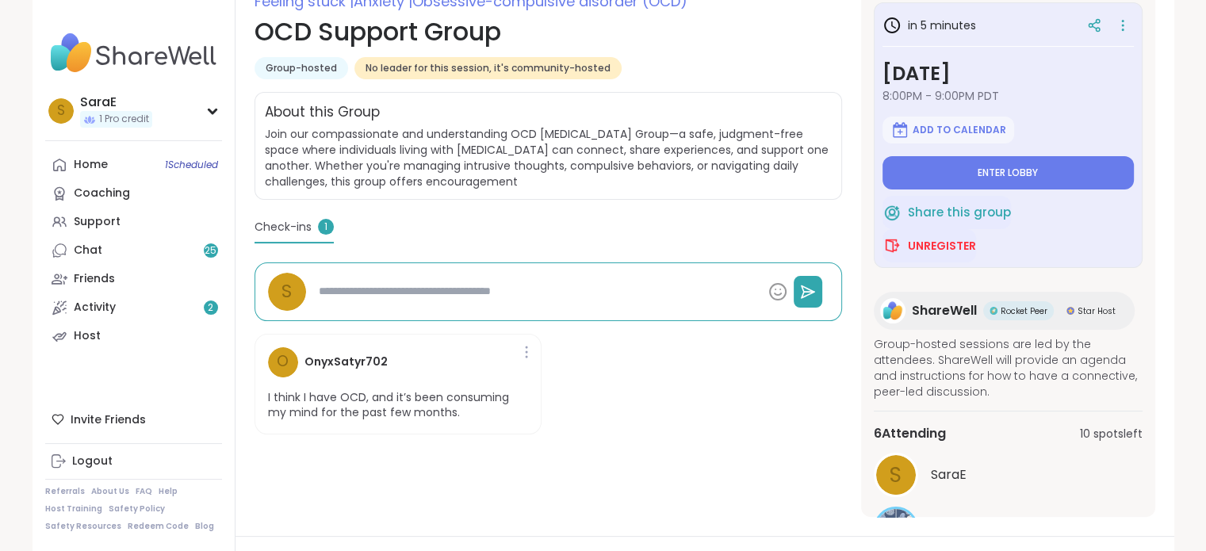
click at [734, 428] on div "O OnyxSatyr702 I think I have OCD, and it’s been consuming my mind for the past…" at bounding box center [549, 384] width 588 height 126
click at [984, 178] on span "Enter lobby" at bounding box center [1008, 173] width 60 height 13
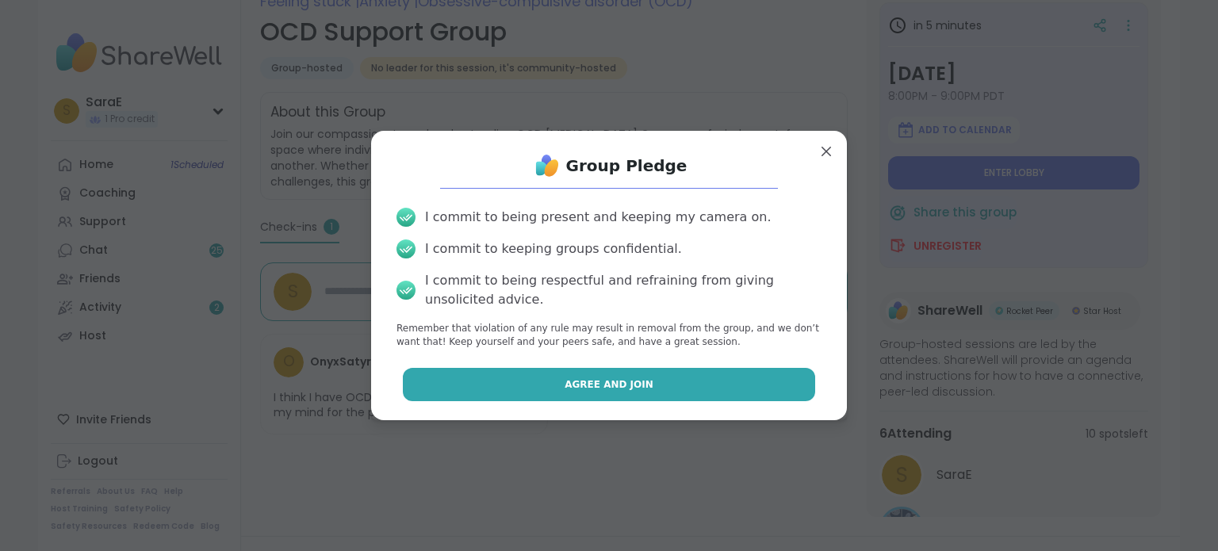
click at [657, 389] on button "Agree and Join" at bounding box center [609, 384] width 413 height 33
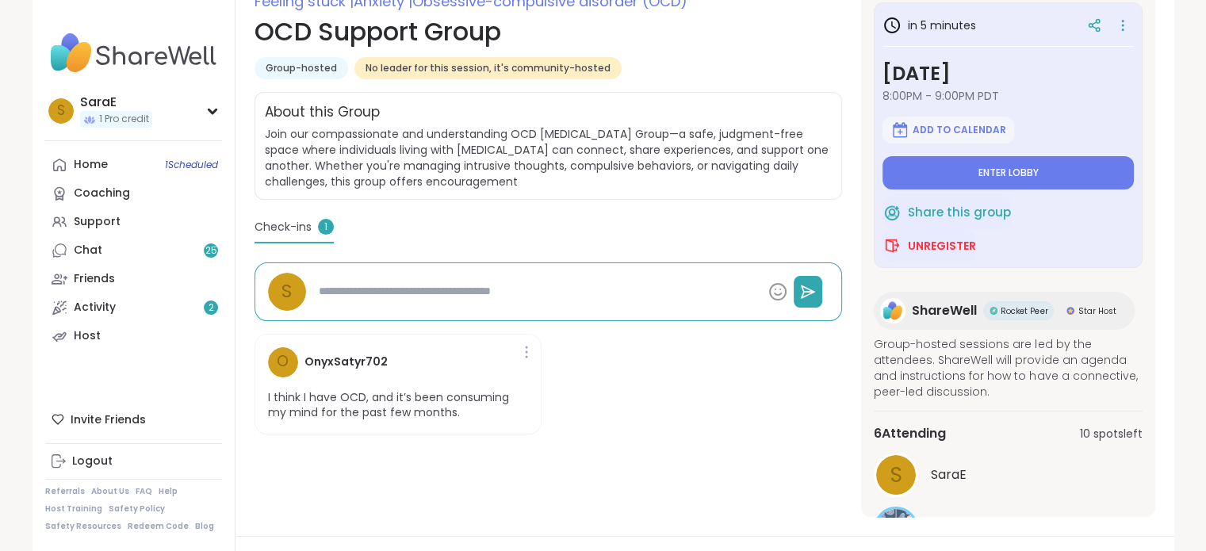
type textarea "*"
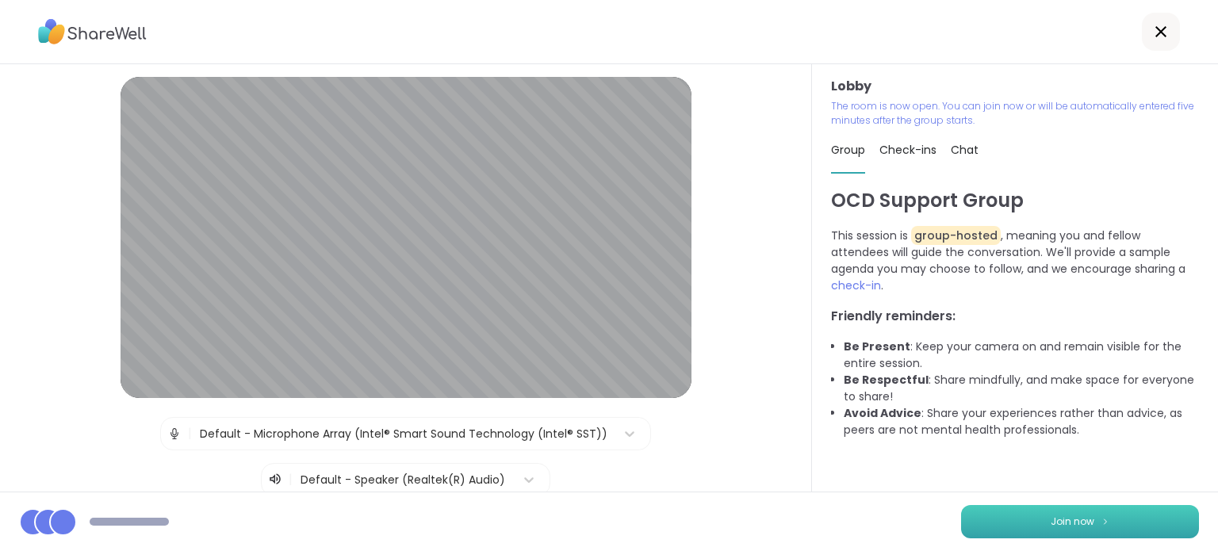
click at [1101, 523] on img at bounding box center [1106, 521] width 10 height 9
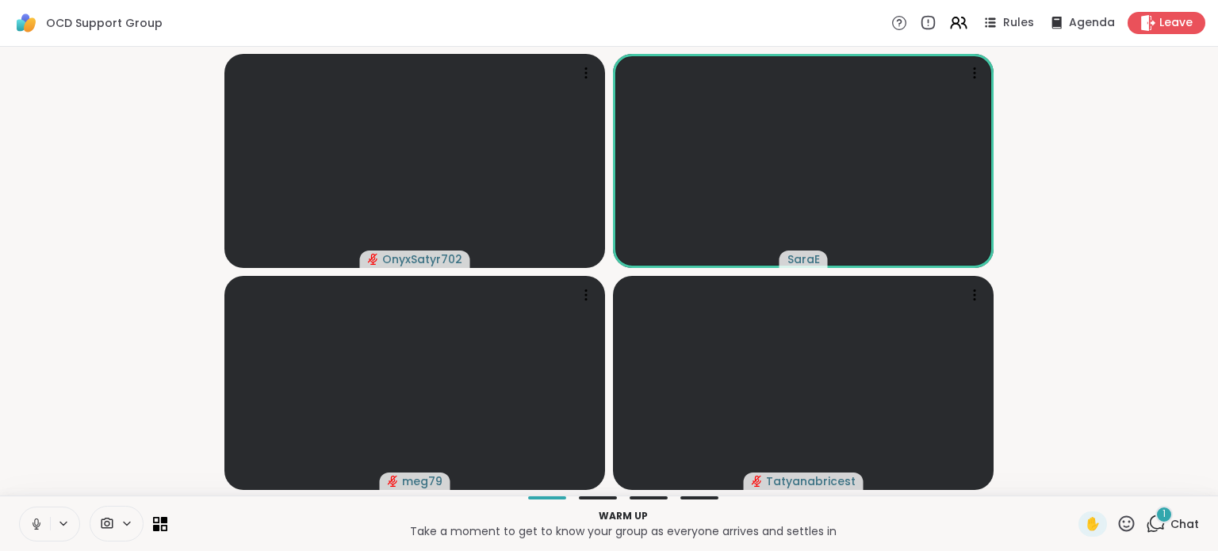
click at [36, 525] on icon at bounding box center [36, 522] width 4 height 7
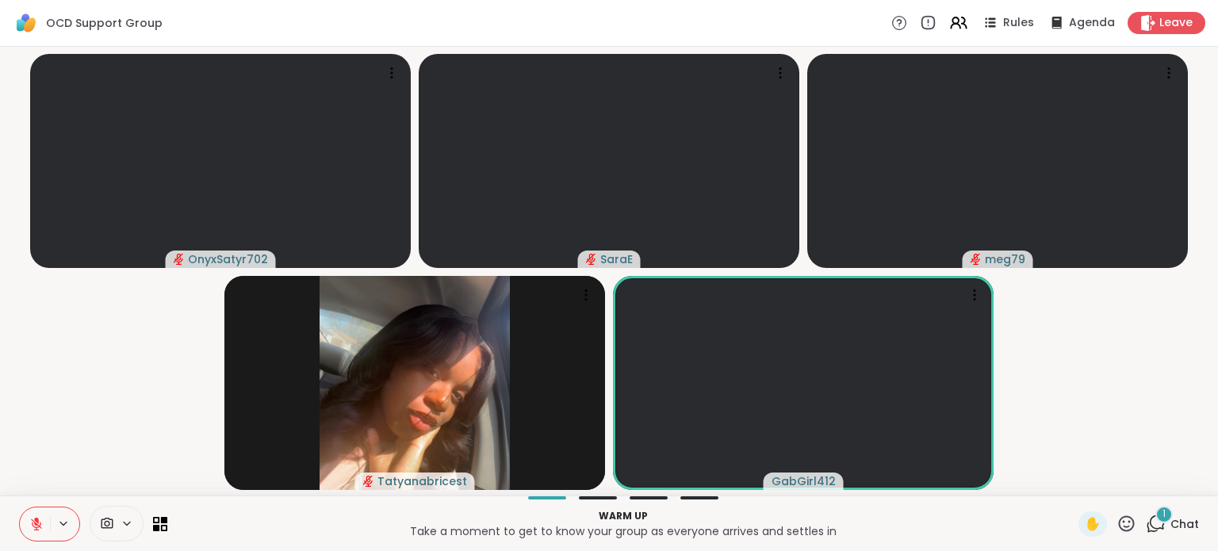
click at [1025, 350] on video-player-container "OnyxSatyr702 SaraE meg79 Tatyanabricest GabGirl412" at bounding box center [609, 271] width 1199 height 436
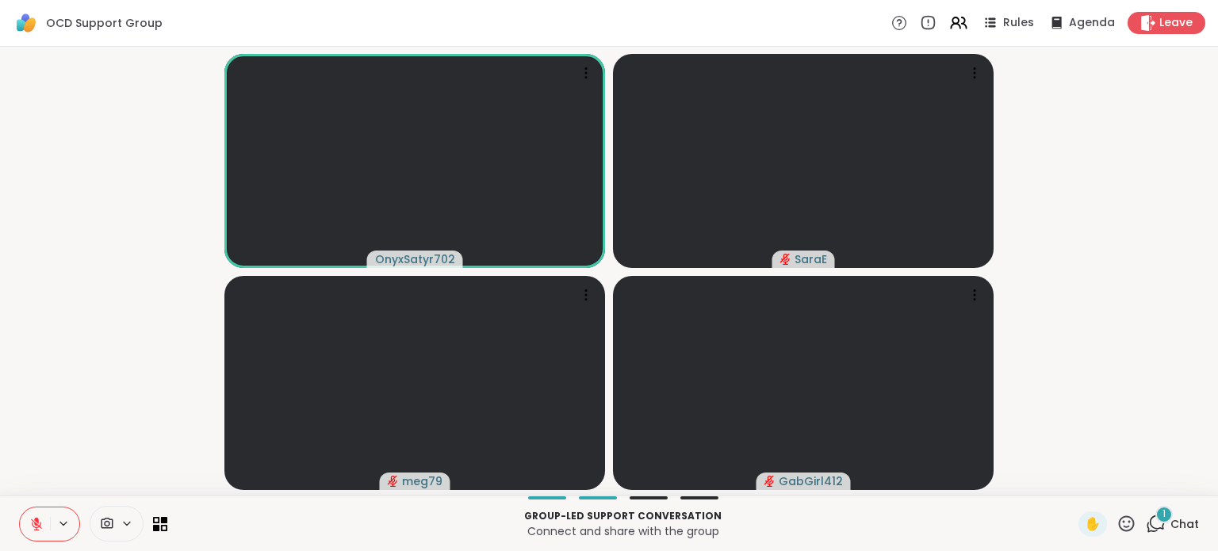
click at [36, 523] on icon at bounding box center [36, 524] width 11 height 11
drag, startPoint x: 822, startPoint y: 526, endPoint x: 832, endPoint y: 517, distance: 13.5
click at [832, 517] on div "Group-led support conversation Connect and share with the group" at bounding box center [623, 524] width 892 height 36
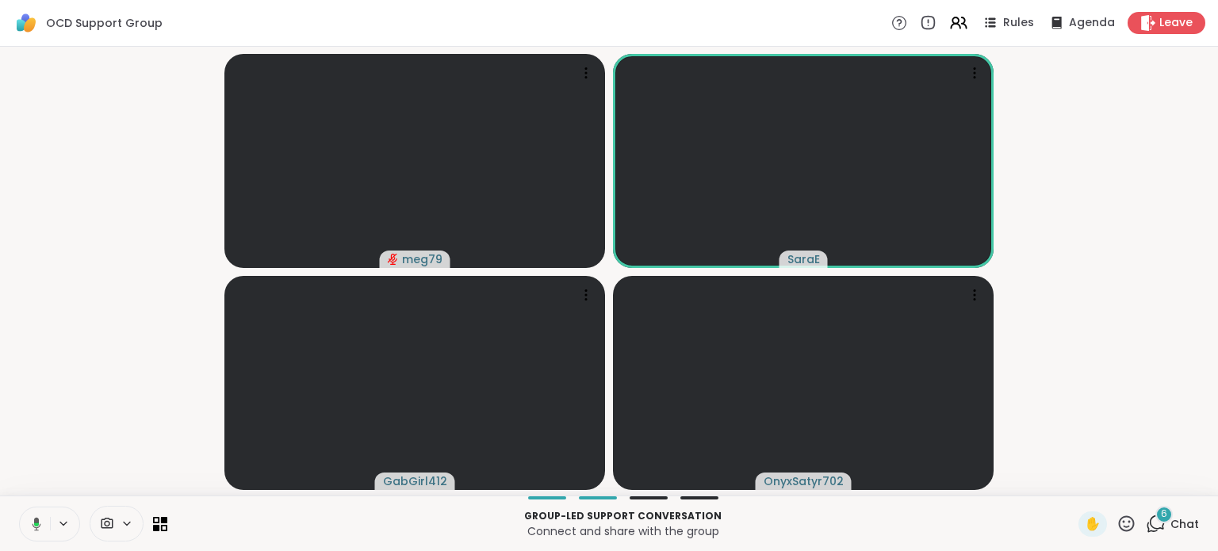
drag, startPoint x: 1034, startPoint y: 271, endPoint x: 1045, endPoint y: 211, distance: 61.3
click at [1045, 211] on video-player-container "meg79 SaraE GabGirl412 OnyxSatyr702" at bounding box center [609, 271] width 1199 height 436
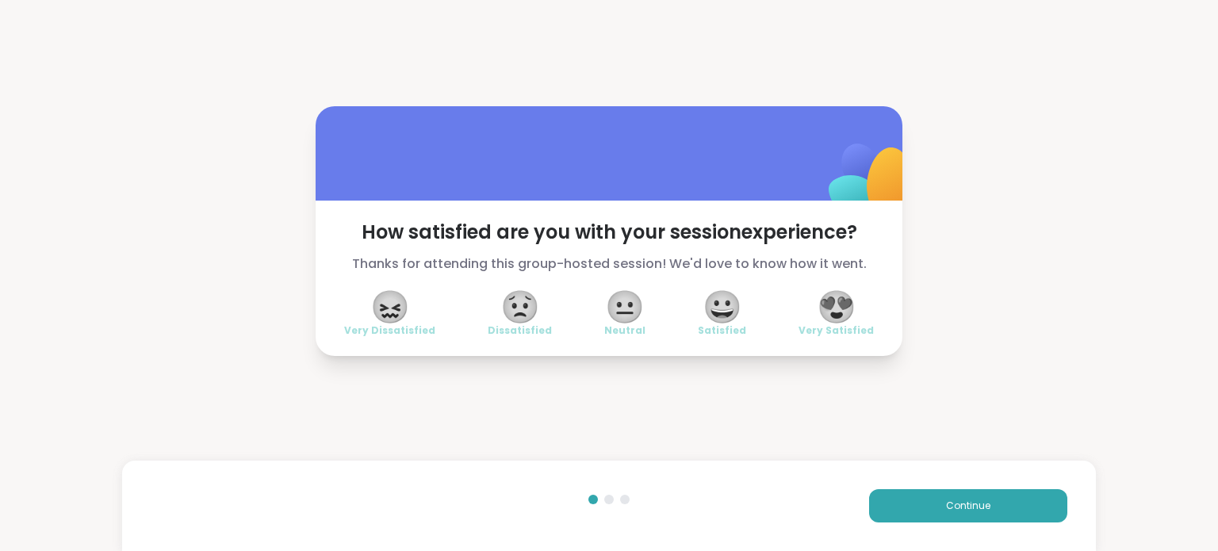
click at [728, 309] on span "😀" at bounding box center [723, 307] width 40 height 29
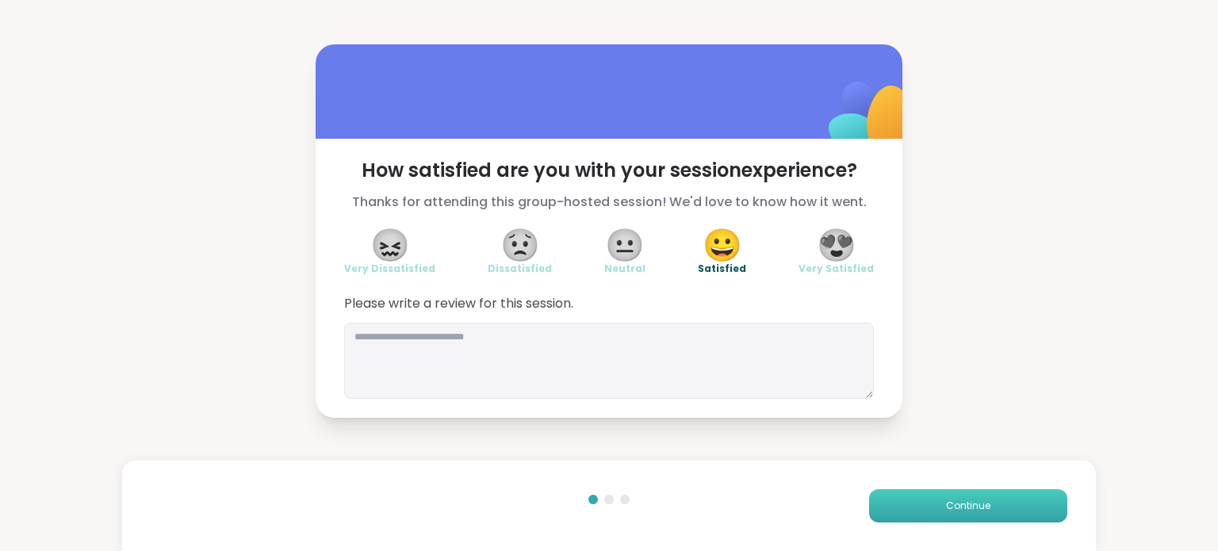
click at [922, 491] on button "Continue" at bounding box center [968, 505] width 198 height 33
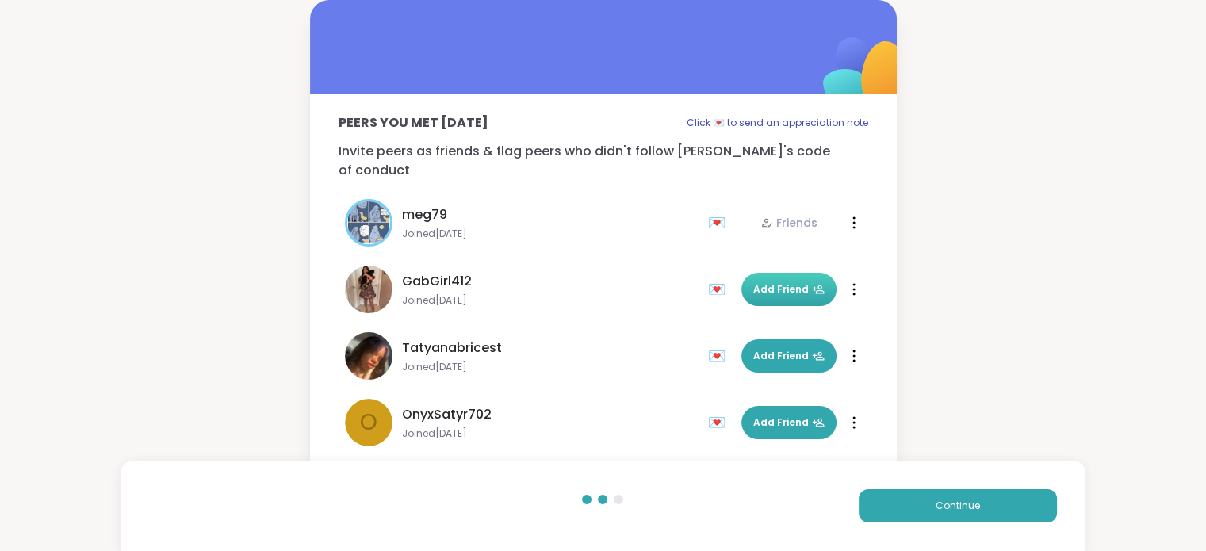
click at [785, 282] on span "Add Friend" at bounding box center [789, 289] width 71 height 14
click at [933, 503] on button "Continue" at bounding box center [958, 505] width 198 height 33
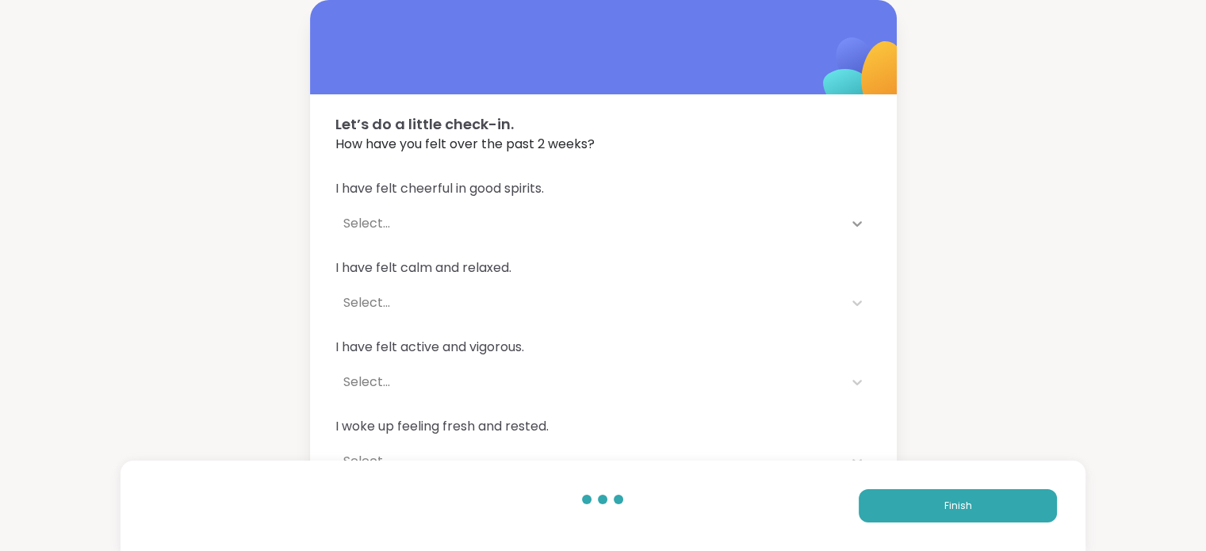
click at [856, 222] on icon at bounding box center [857, 224] width 16 height 16
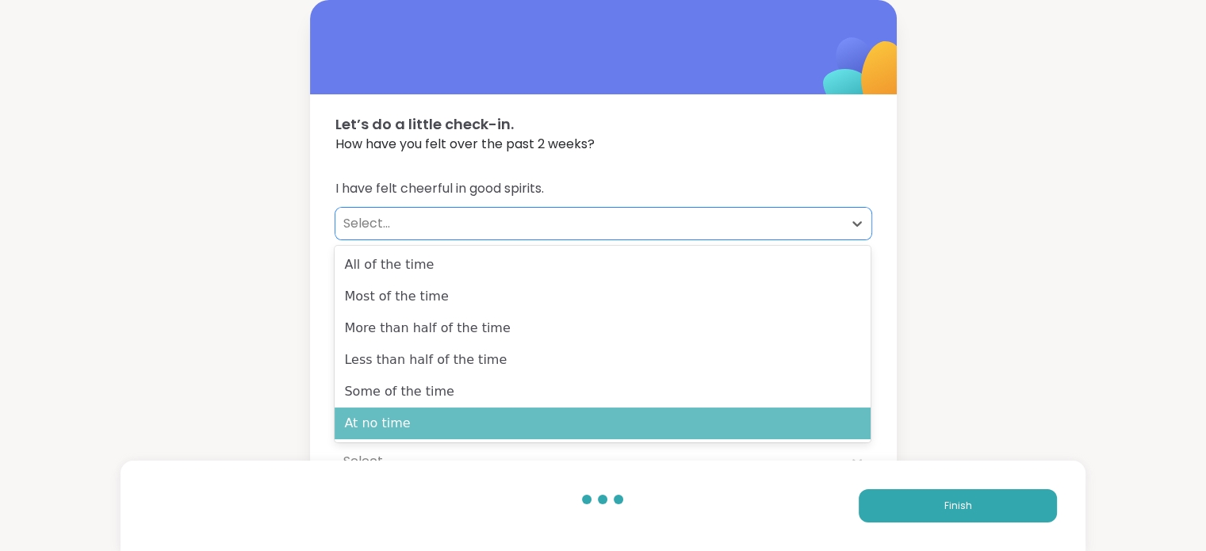
click at [408, 424] on div "At no time" at bounding box center [603, 424] width 536 height 32
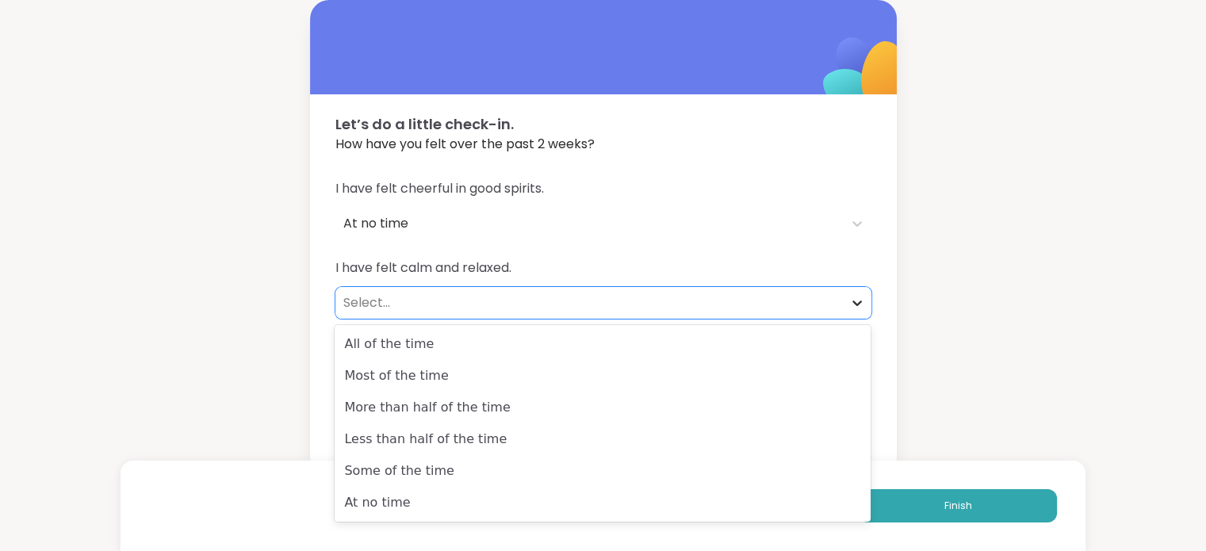
click at [857, 305] on icon at bounding box center [858, 304] width 10 height 6
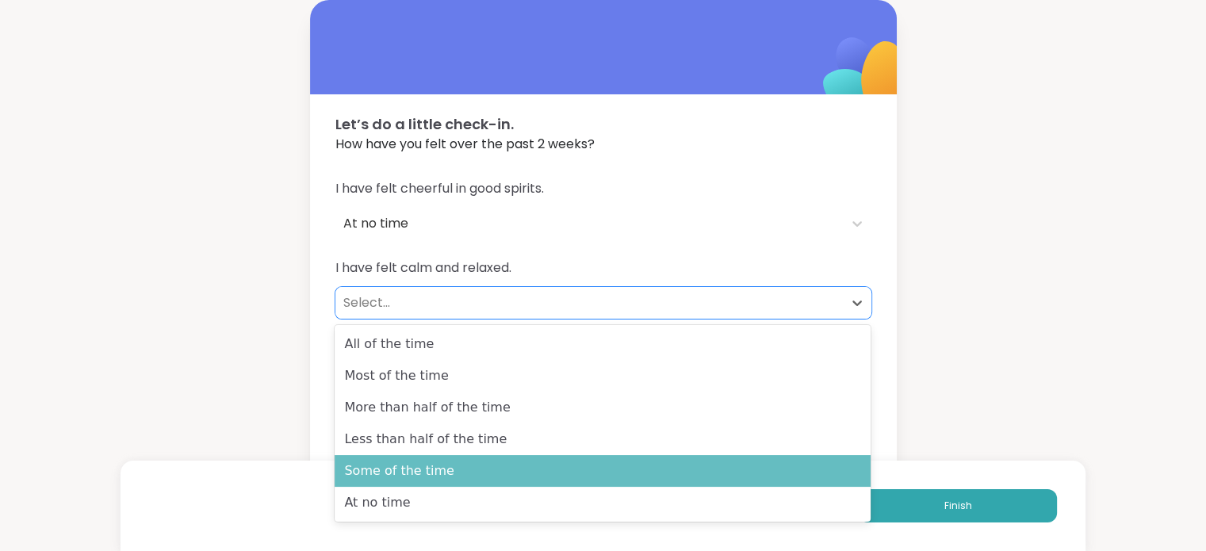
click at [428, 477] on div "Some of the time" at bounding box center [603, 471] width 536 height 32
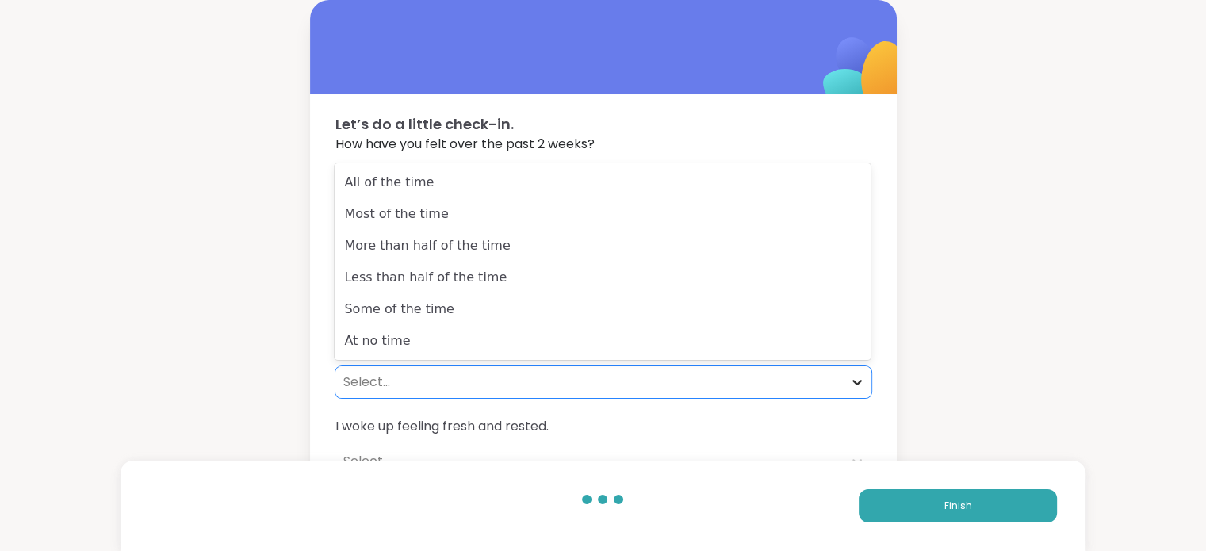
click at [856, 383] on icon at bounding box center [858, 383] width 10 height 6
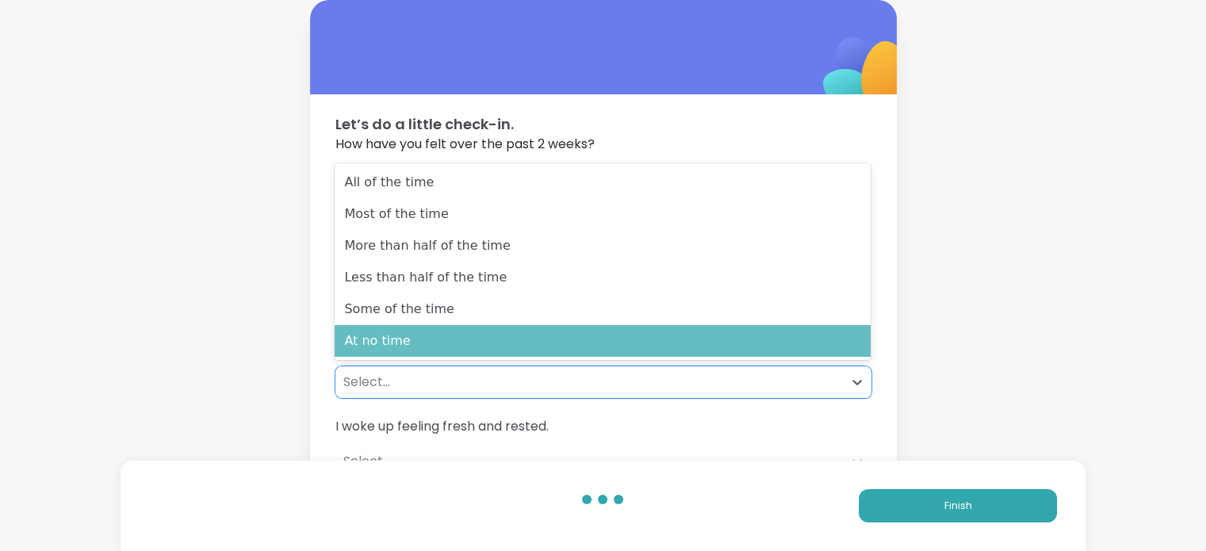
click at [764, 336] on div "At no time" at bounding box center [603, 341] width 536 height 32
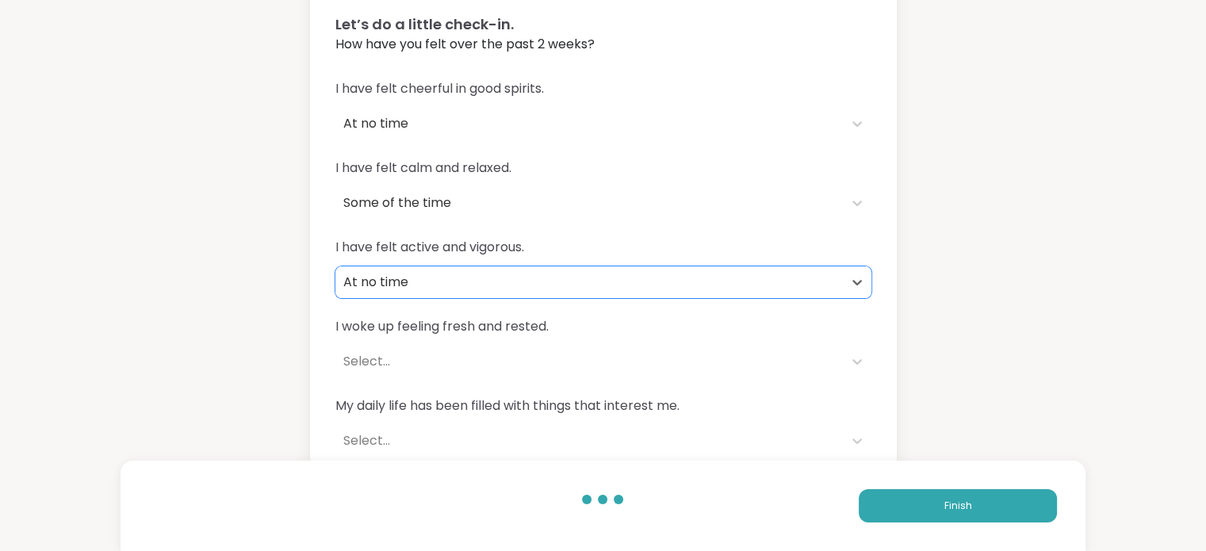
scroll to position [113, 0]
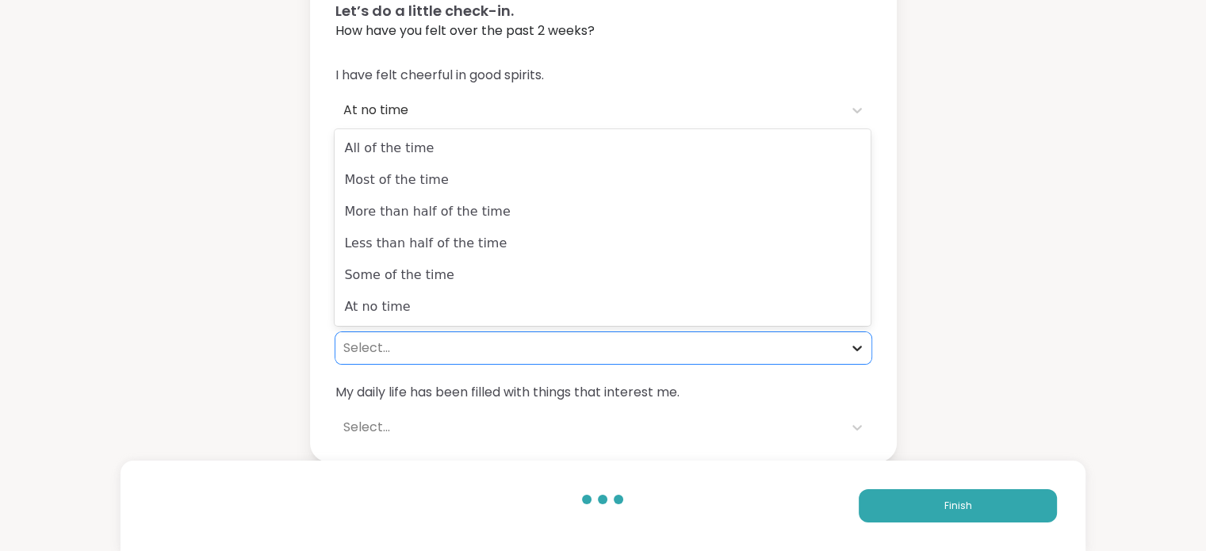
click at [855, 347] on icon at bounding box center [858, 349] width 10 height 6
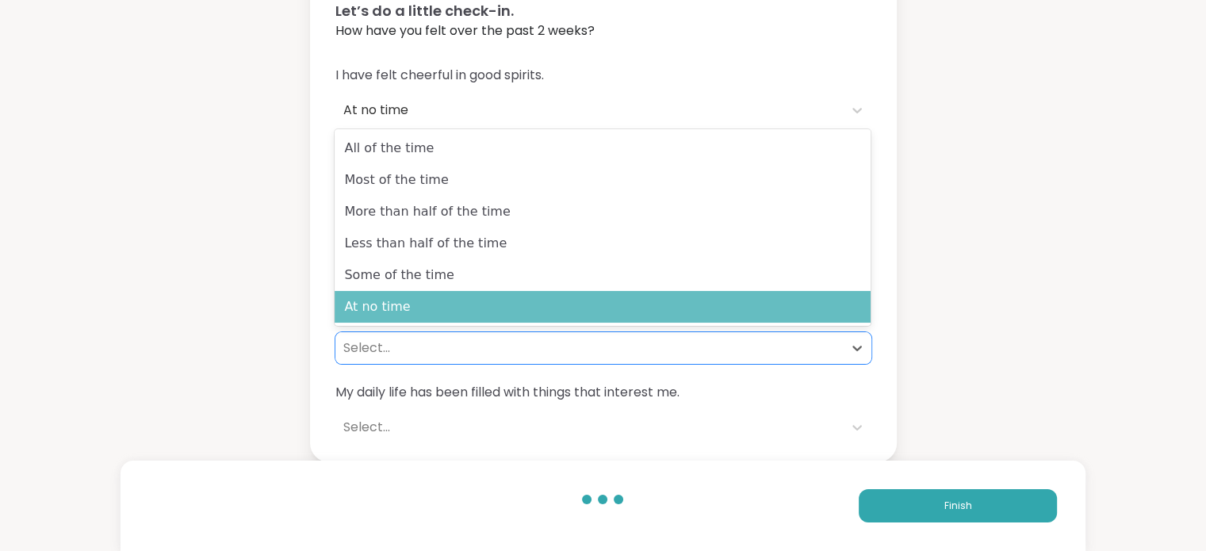
click at [737, 309] on div "At no time" at bounding box center [603, 307] width 536 height 32
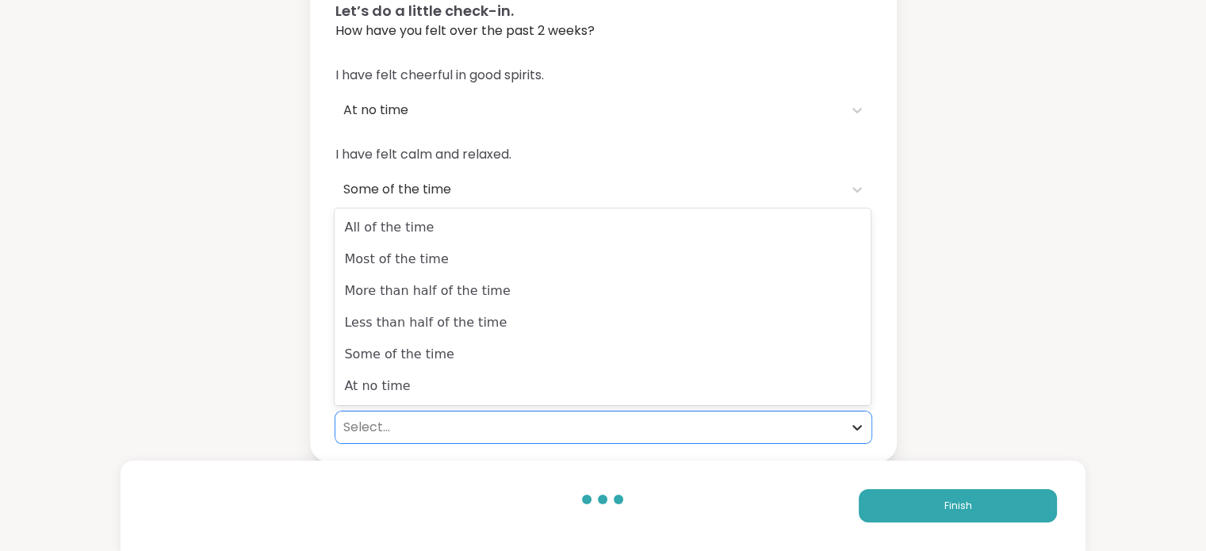
click at [857, 426] on icon at bounding box center [857, 428] width 16 height 16
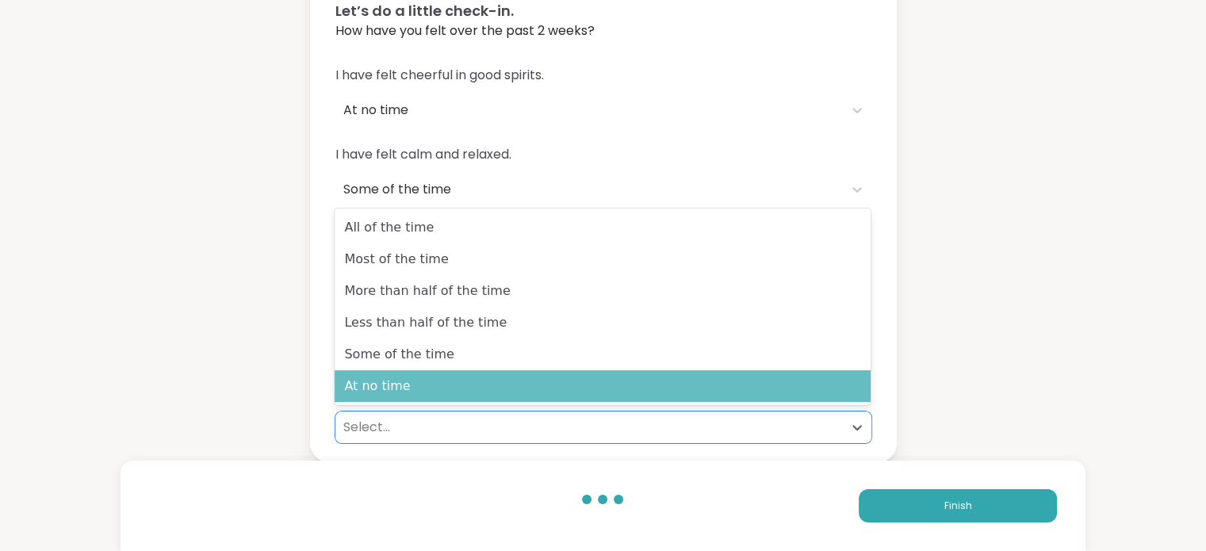
click at [726, 385] on div "At no time" at bounding box center [603, 386] width 536 height 32
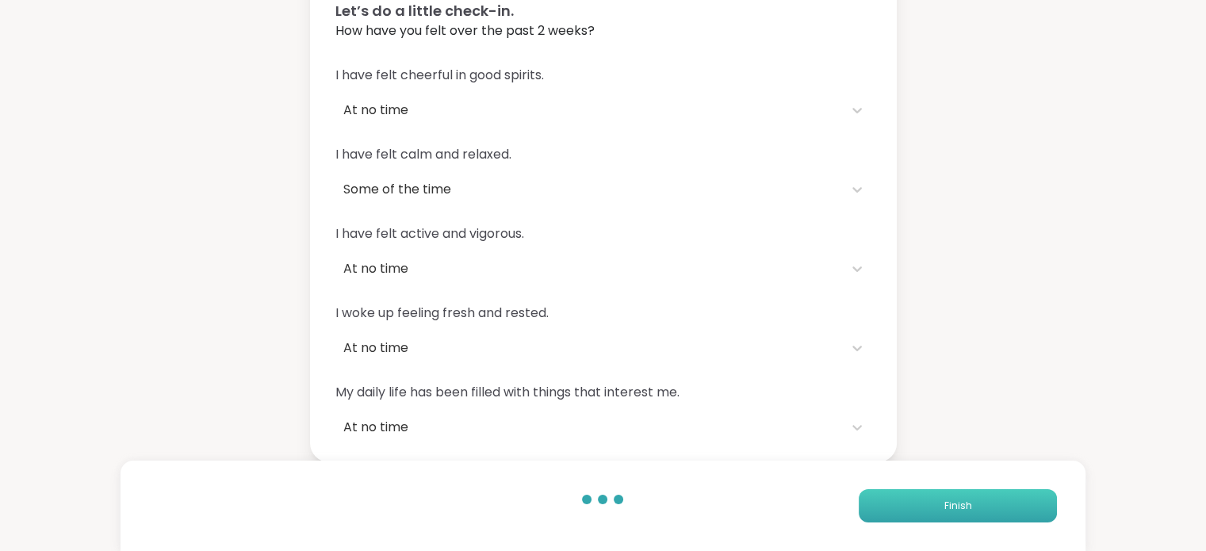
click at [930, 512] on button "Finish" at bounding box center [958, 505] width 198 height 33
